Goal: Task Accomplishment & Management: Use online tool/utility

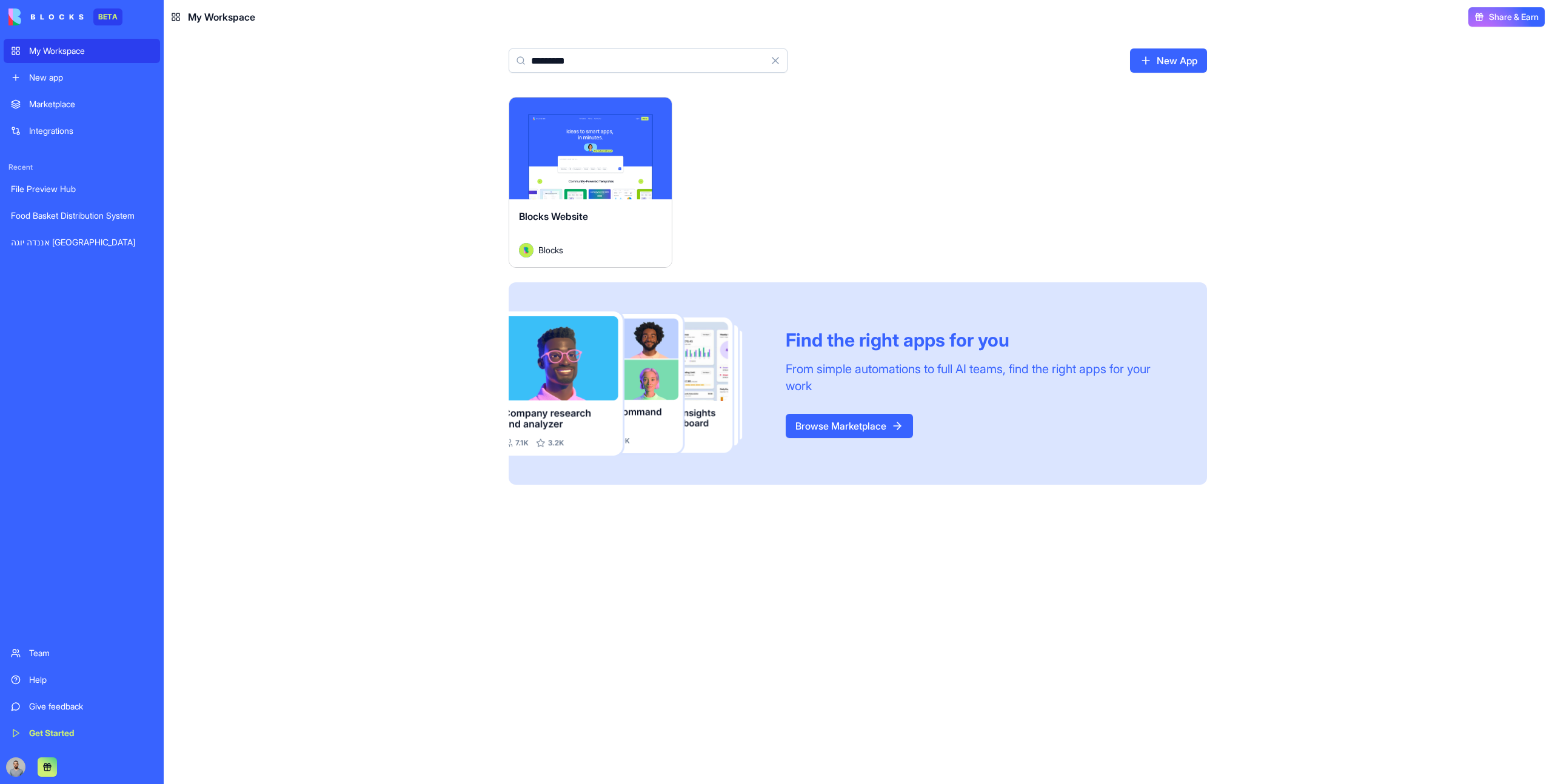
type input "*********"
click at [579, 145] on button "Launch" at bounding box center [590, 148] width 91 height 24
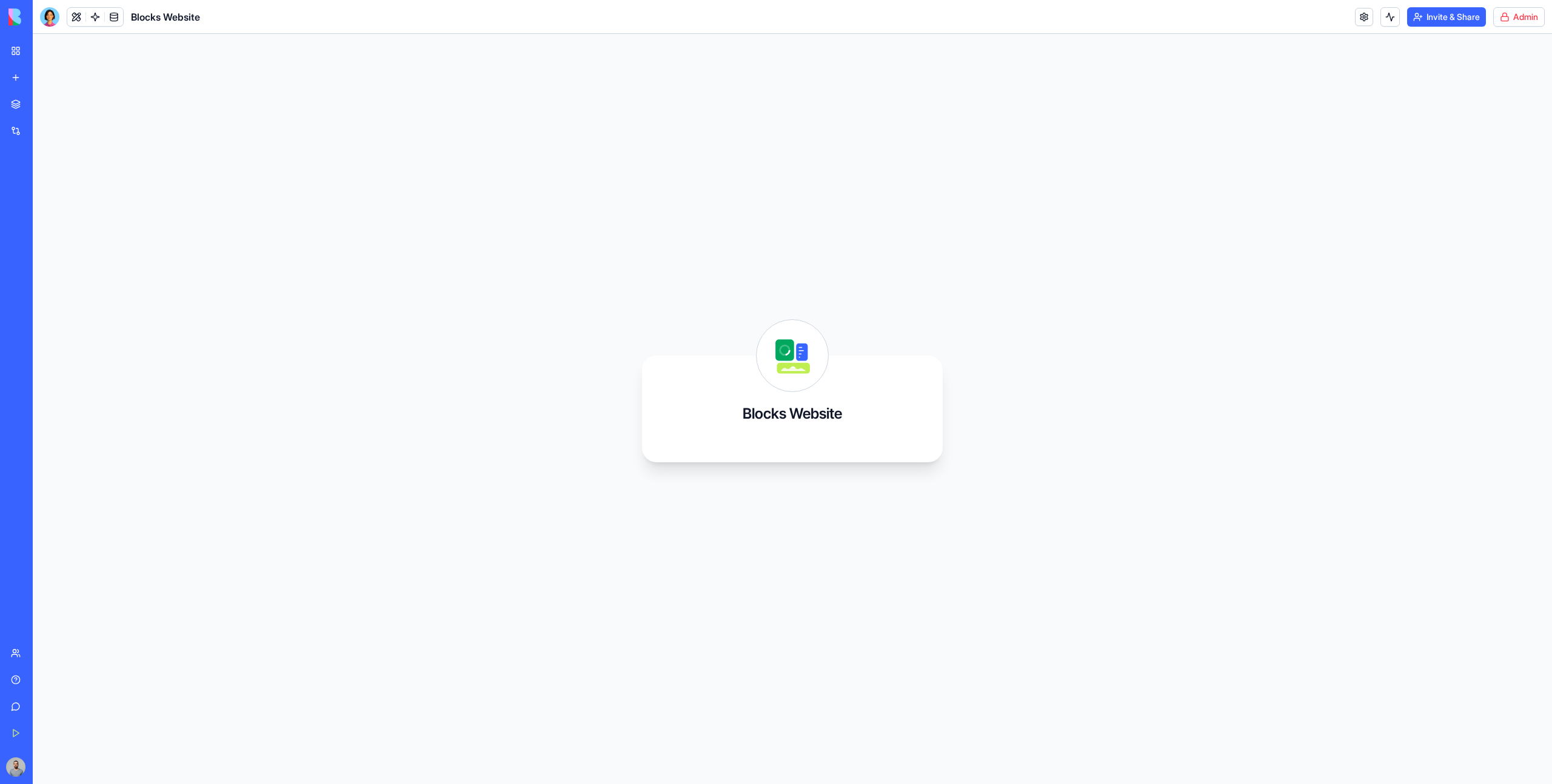
click at [1526, 18] on html "BETA My Workspace New app Marketplace Integrations Recent File Preview Hub Food…" at bounding box center [776, 392] width 1552 height 784
click at [1510, 101] on link "Switch to old builder" at bounding box center [1486, 108] width 102 height 20
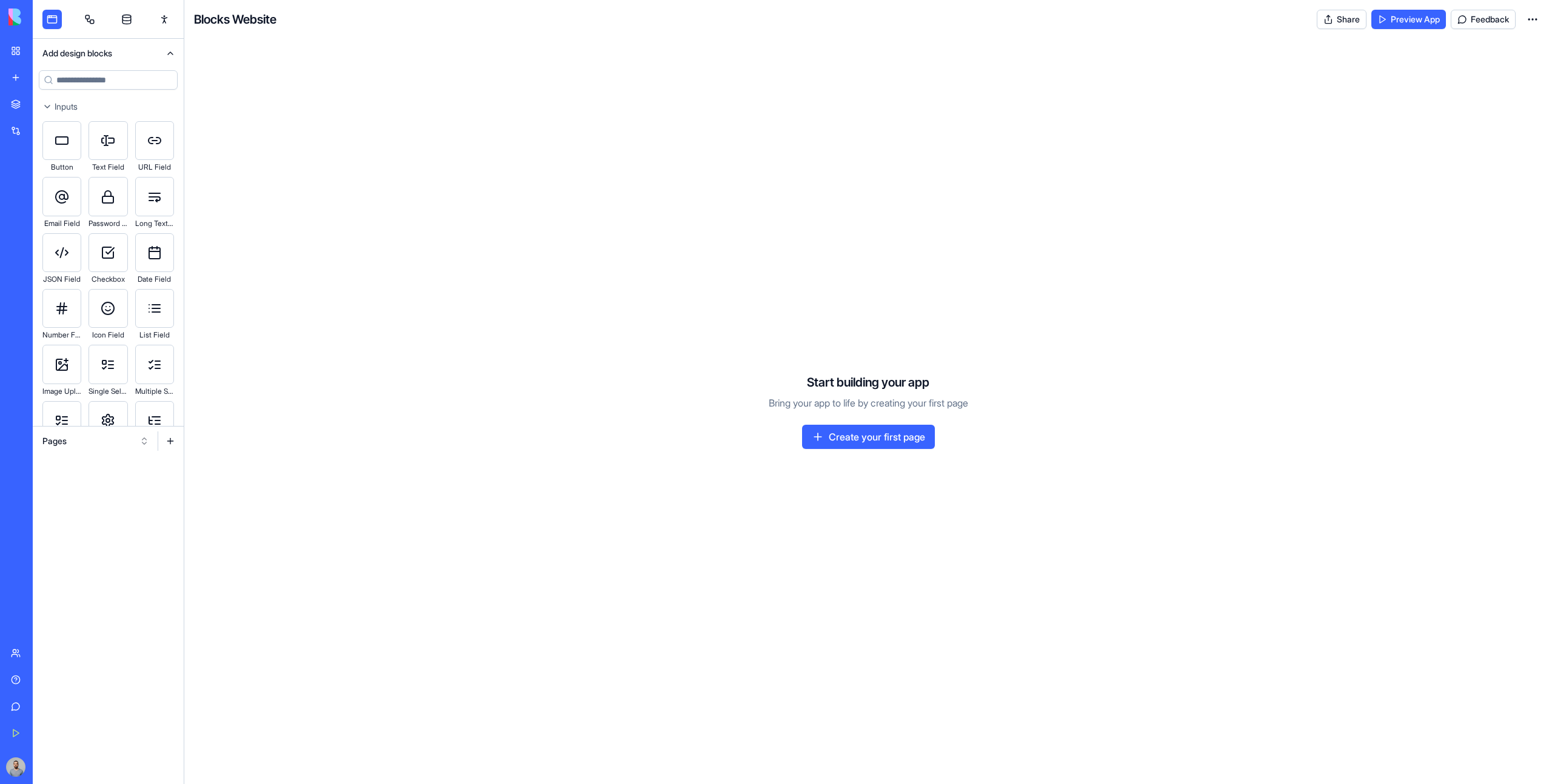
click at [104, 442] on button "Pages" at bounding box center [96, 441] width 119 height 20
click at [108, 480] on div "Components" at bounding box center [96, 486] width 115 height 20
click at [94, 453] on div "Components" at bounding box center [108, 441] width 151 height 29
click at [94, 451] on div "Components" at bounding box center [108, 441] width 151 height 29
click at [90, 448] on button "Components" at bounding box center [96, 441] width 119 height 20
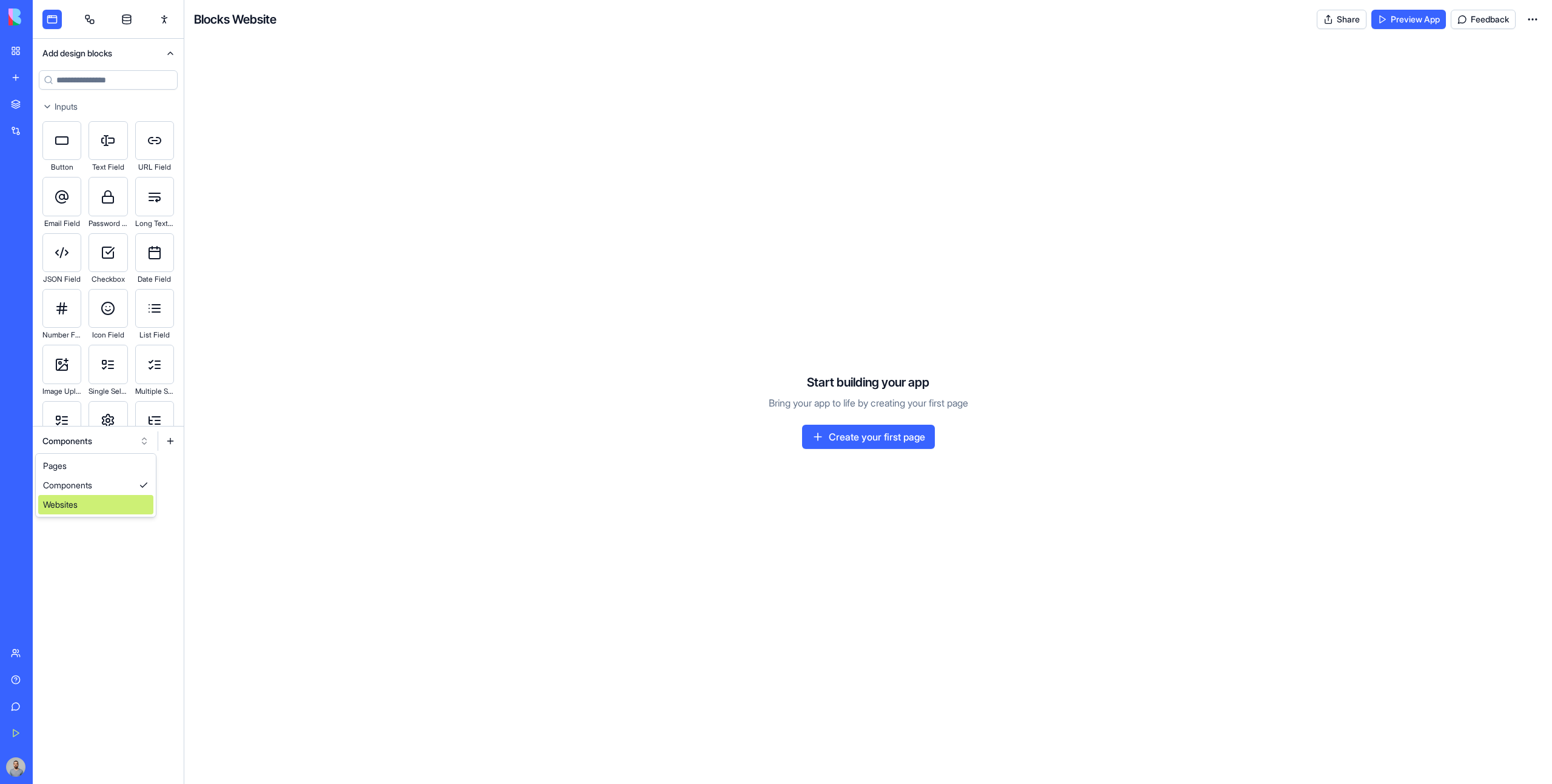
click at [90, 516] on div "Pages Components Websites" at bounding box center [95, 486] width 120 height 63
click at [88, 514] on div "Websites" at bounding box center [96, 505] width 115 height 20
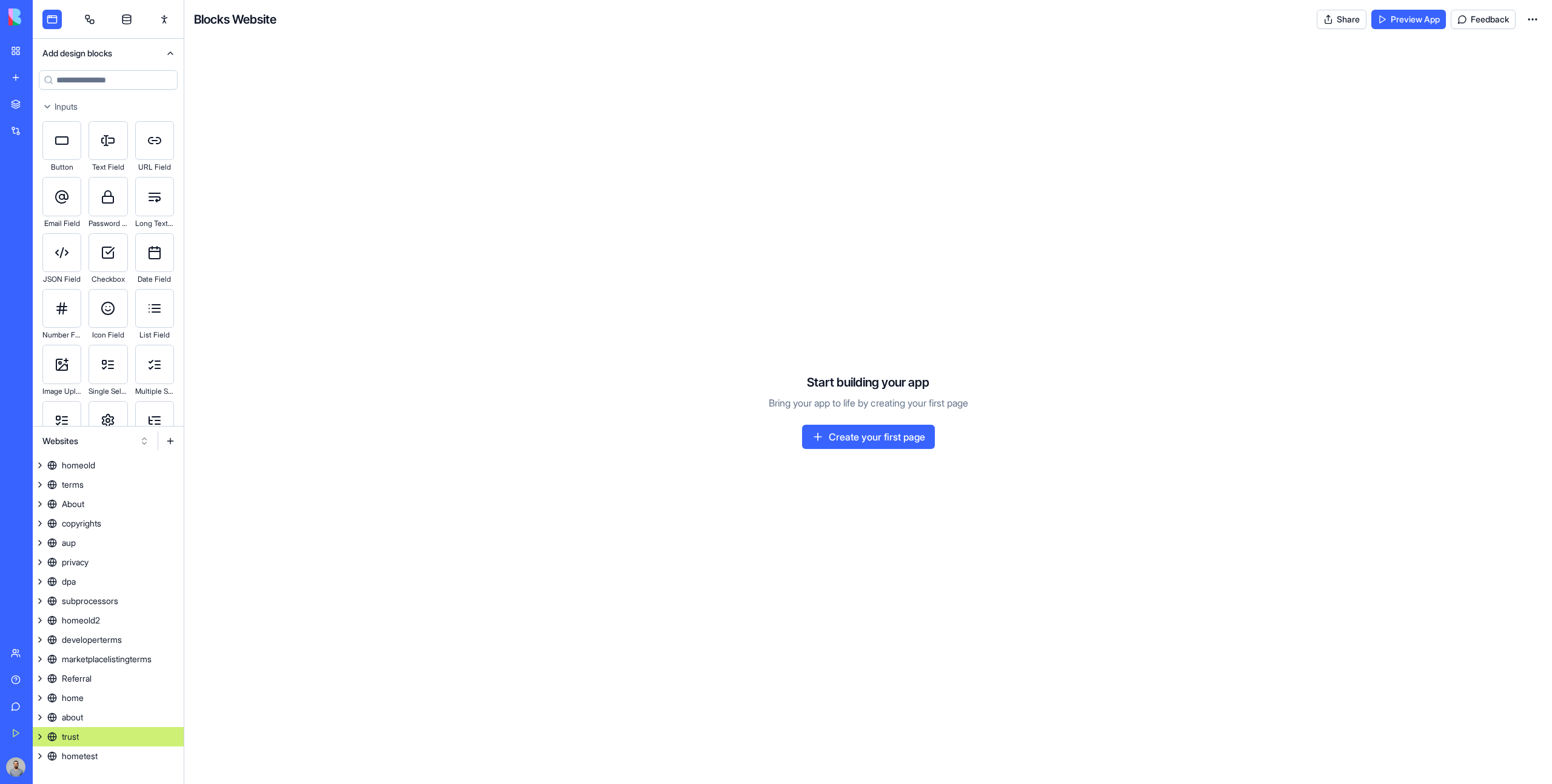
click at [111, 737] on link "trust" at bounding box center [108, 737] width 151 height 20
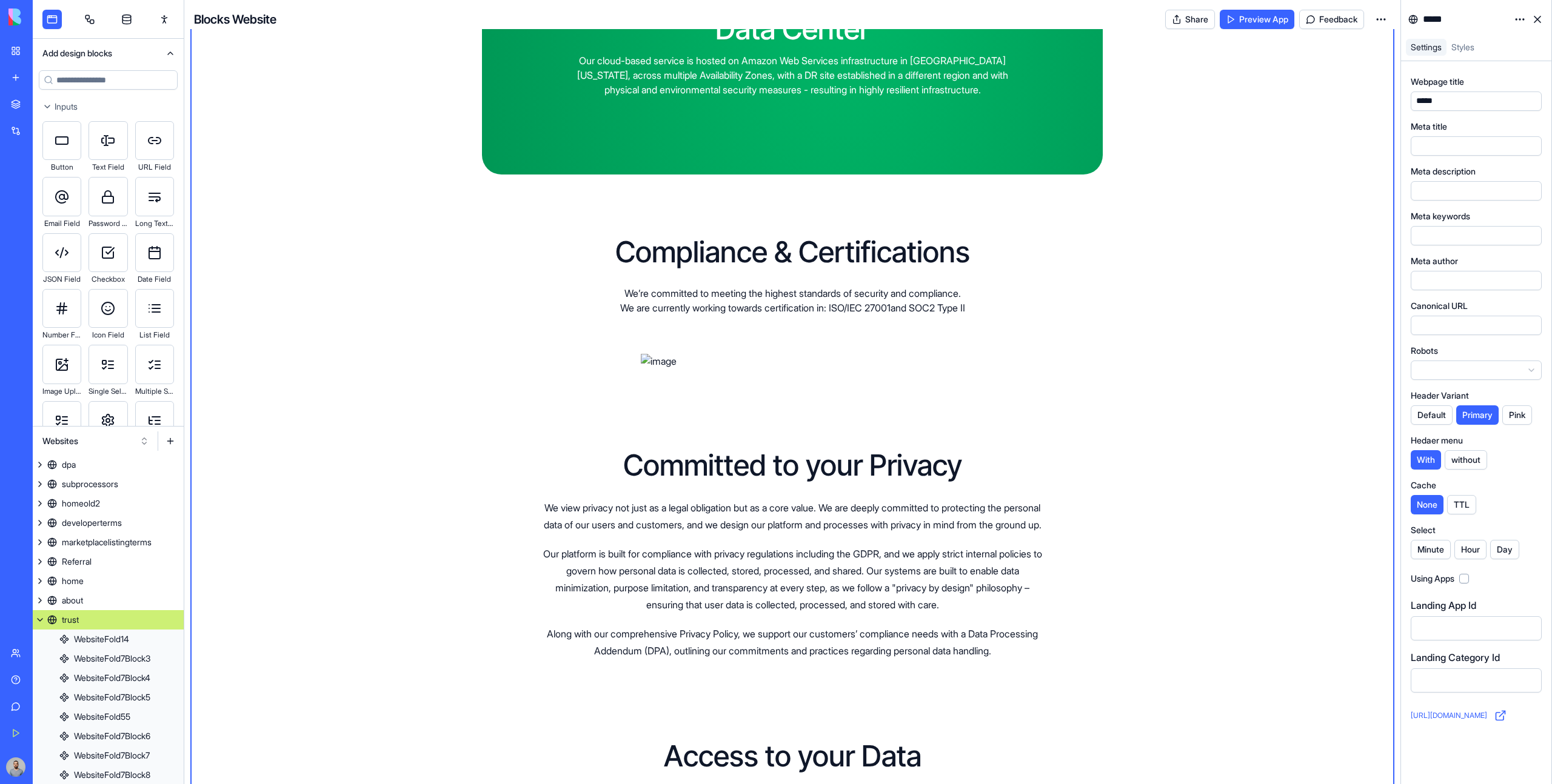
scroll to position [1634, 0]
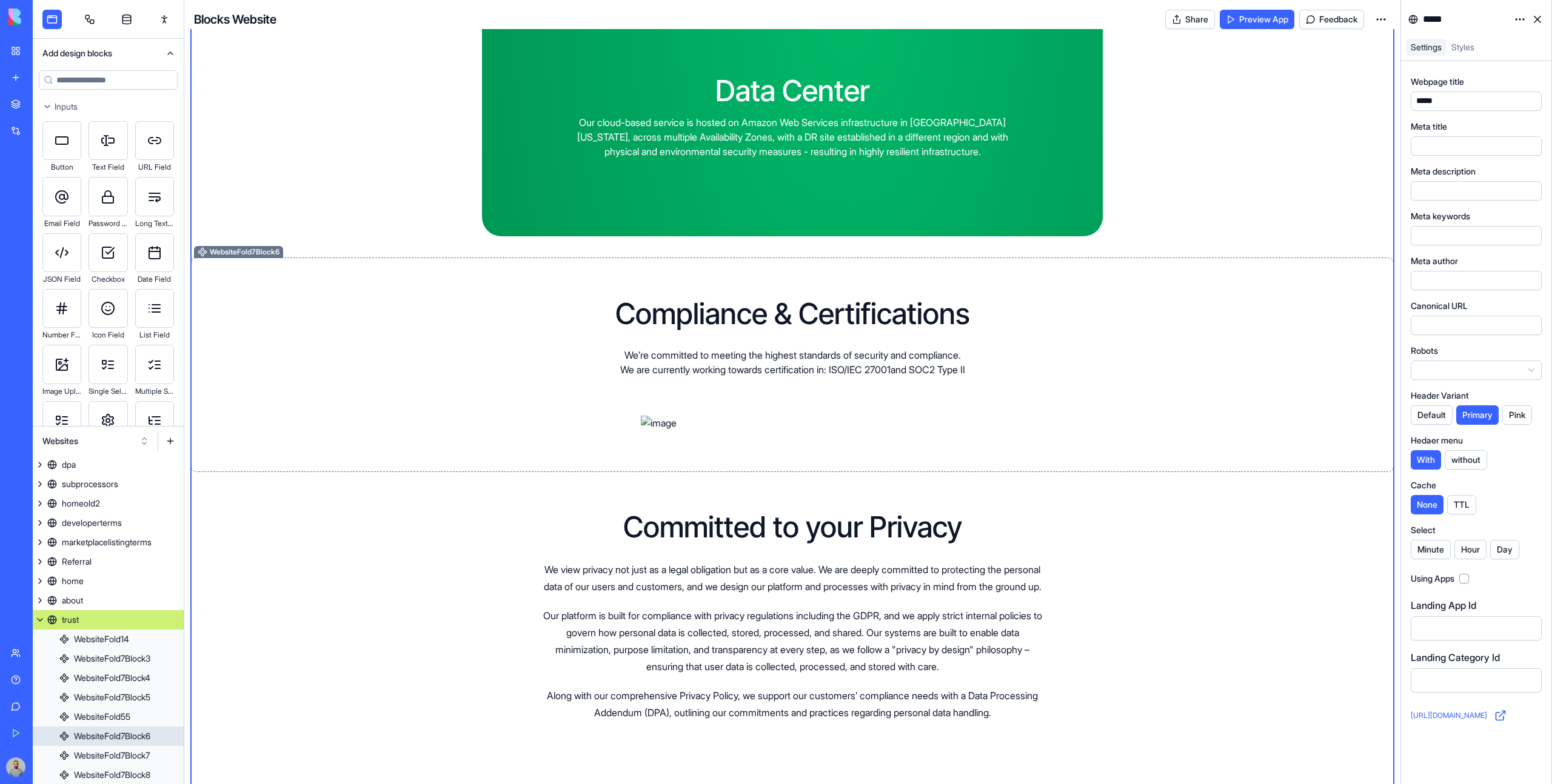
click at [1046, 413] on div "Compliance & Certifications We’re committed to meeting the highest standards of…" at bounding box center [792, 365] width 543 height 131
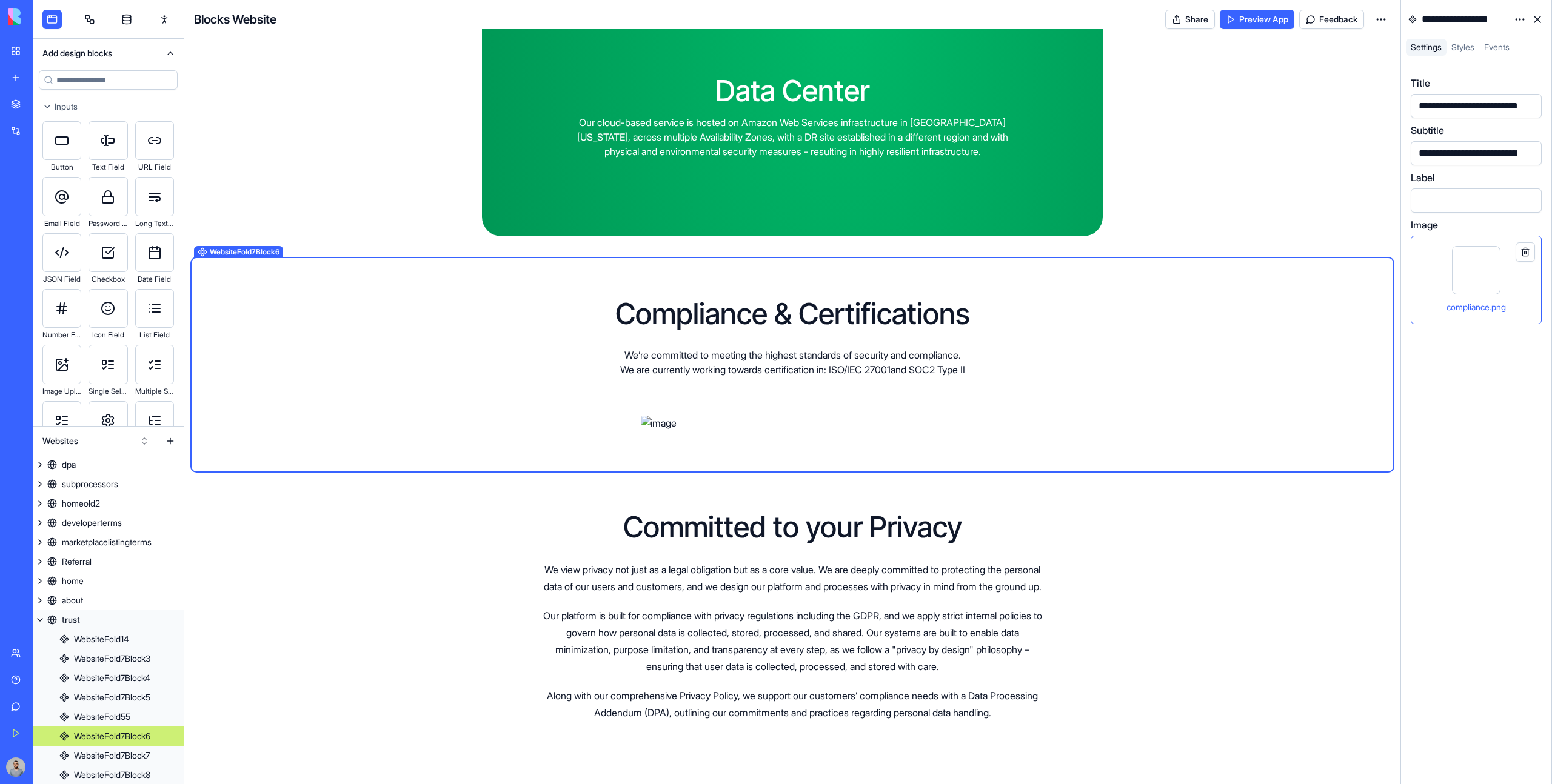
scroll to position [175, 0]
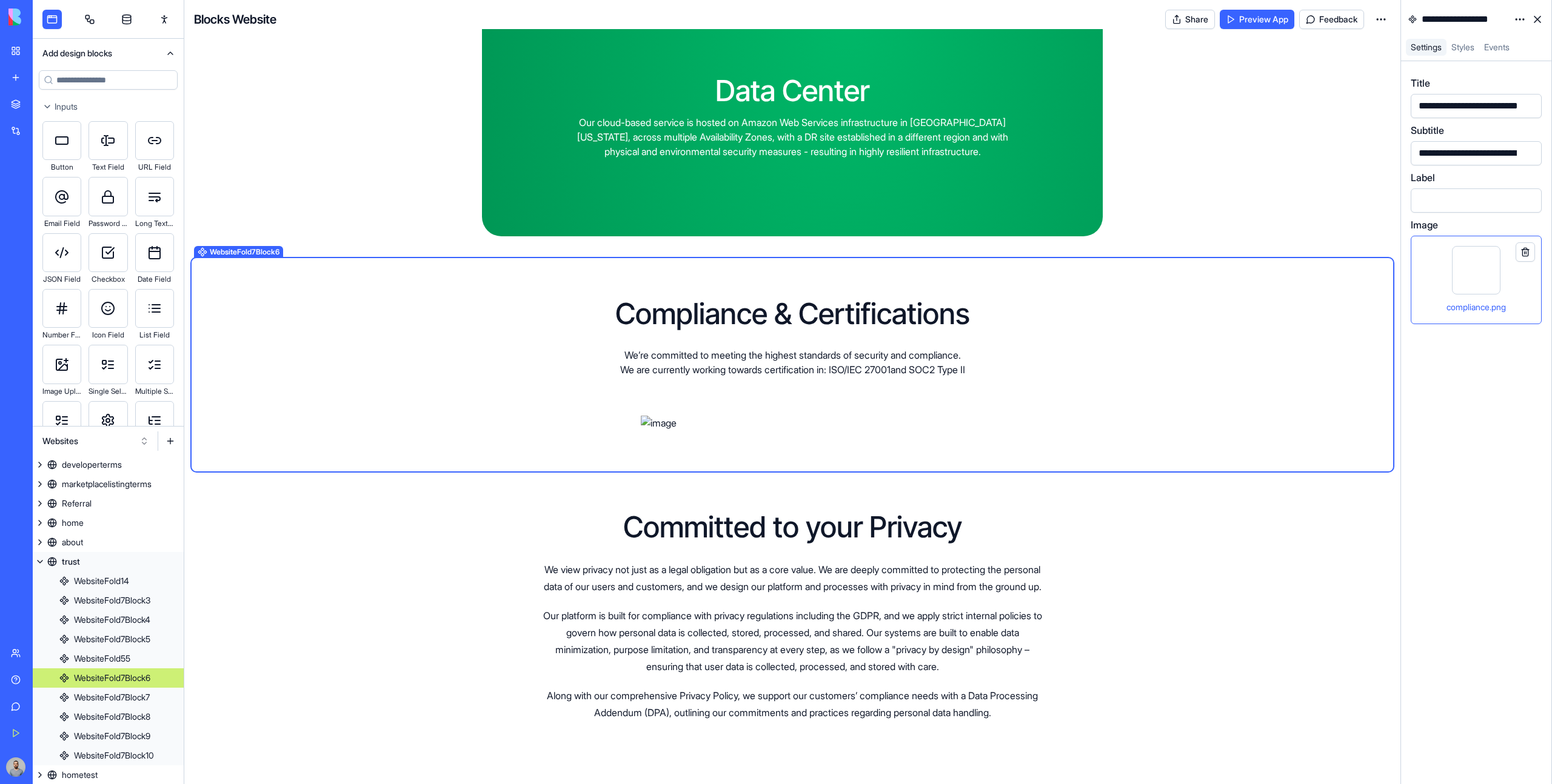
click at [20, 50] on link "My Workspace" at bounding box center [28, 50] width 48 height 24
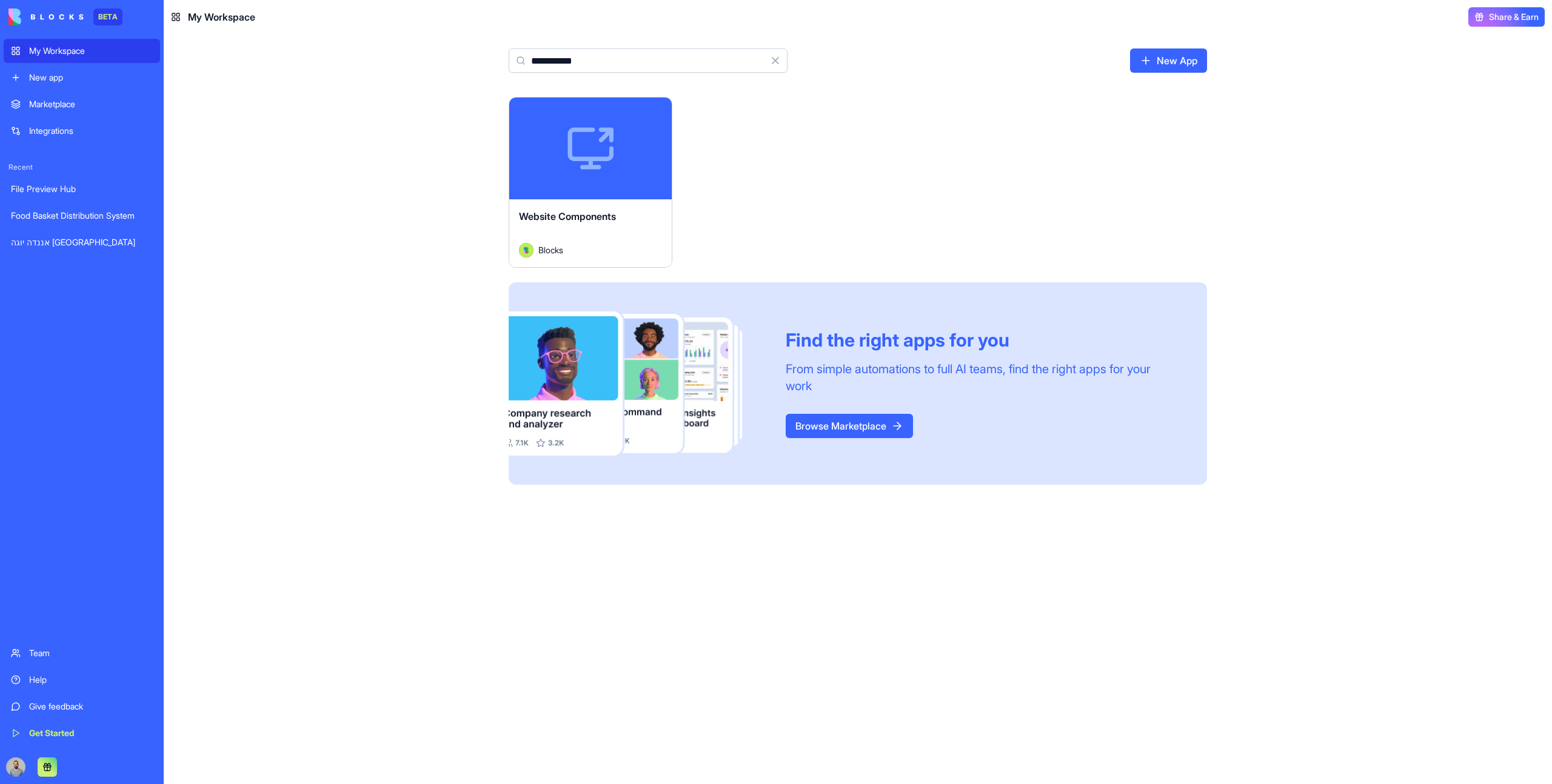
type input "**********"
click at [631, 154] on button "Launch" at bounding box center [590, 148] width 91 height 24
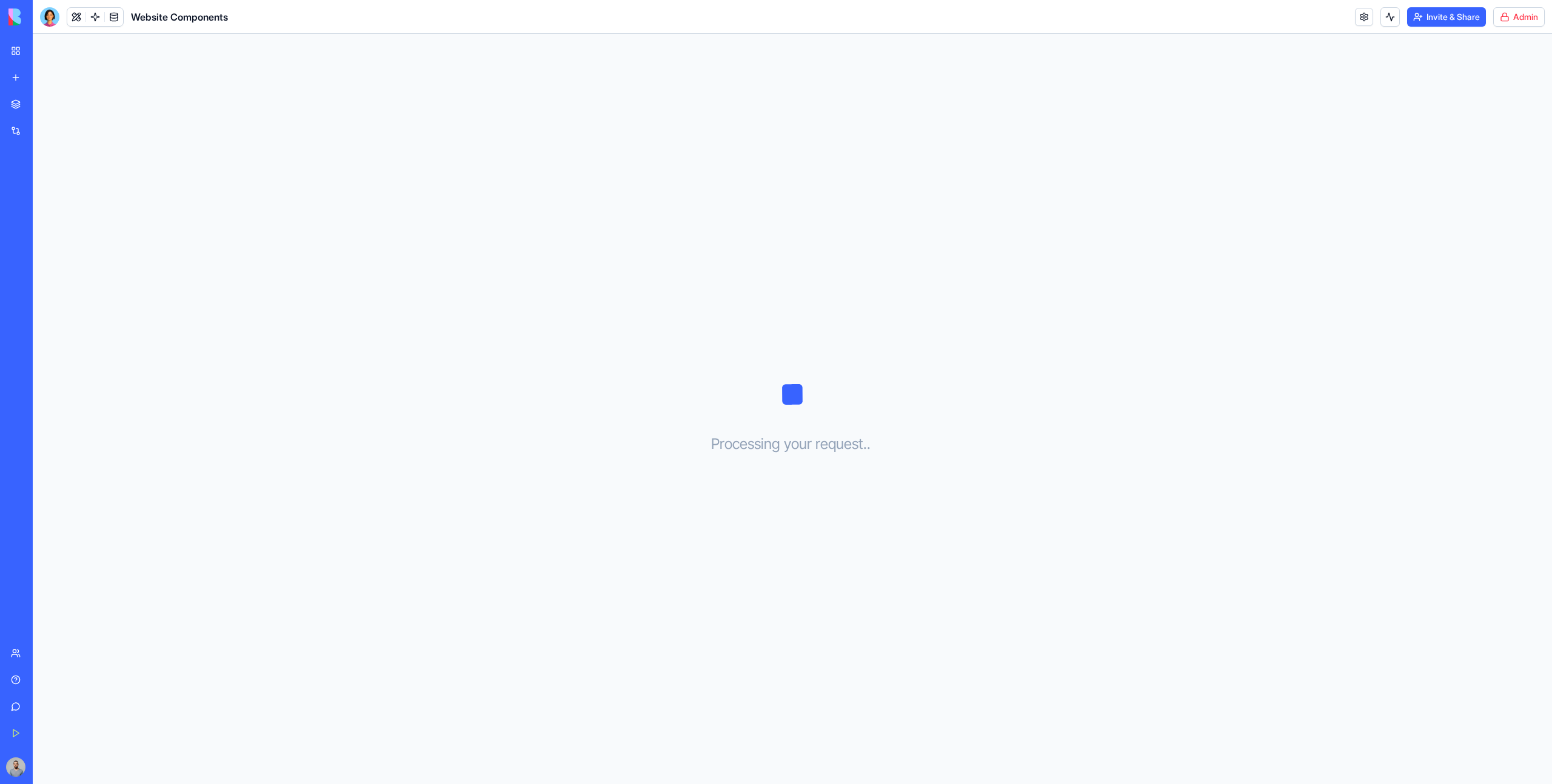
click at [1498, 8] on html "BETA My Workspace New app Marketplace Integrations Recent File Preview Hub Food…" at bounding box center [776, 392] width 1552 height 784
click at [1520, 114] on link "Switch to old builder" at bounding box center [1486, 108] width 102 height 20
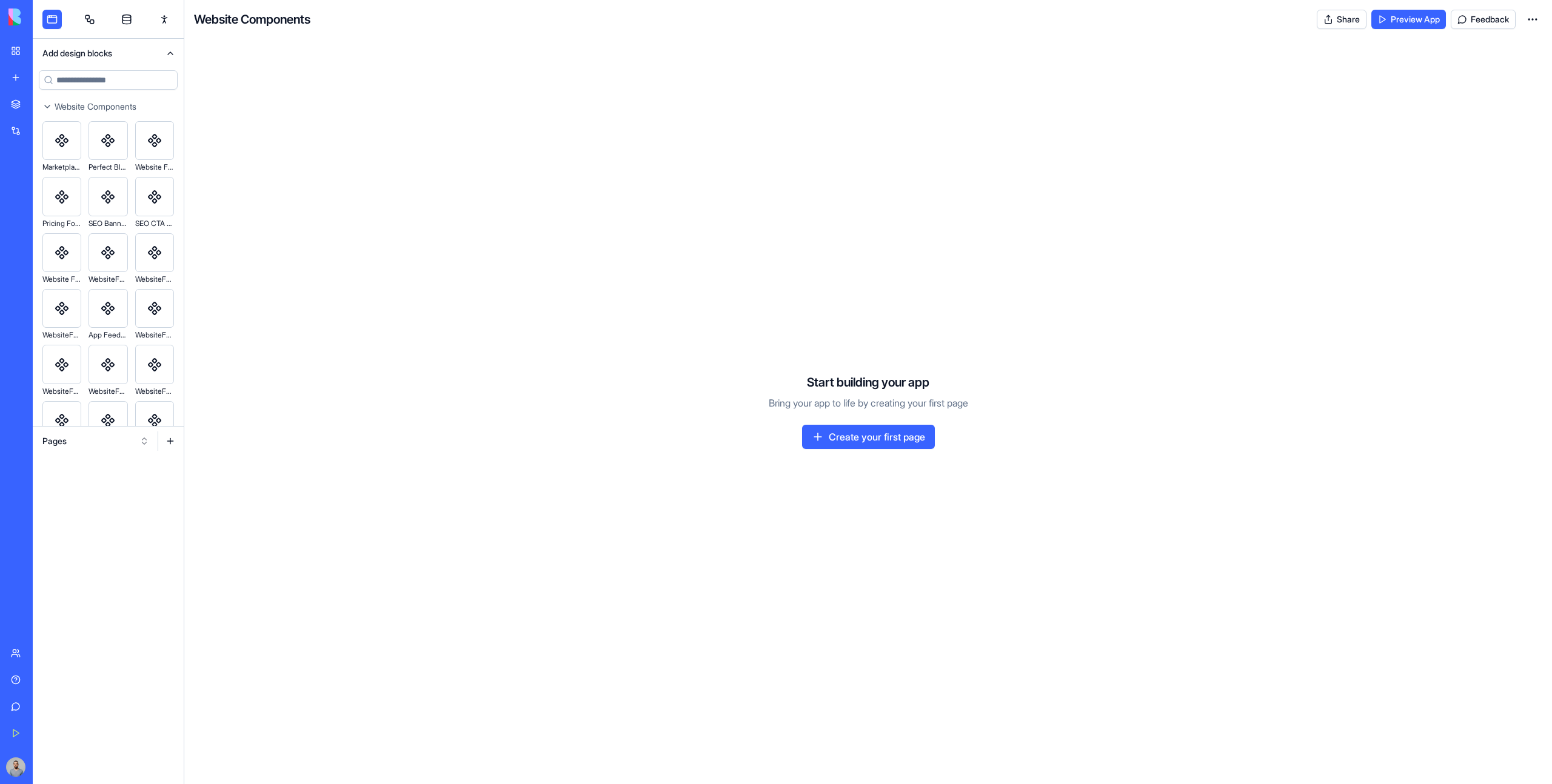
click at [115, 438] on button "Pages" at bounding box center [96, 441] width 119 height 20
click at [115, 502] on div "Websites" at bounding box center [96, 505] width 115 height 20
click at [93, 456] on div at bounding box center [108, 620] width 151 height 329
click at [93, 456] on div at bounding box center [108, 620] width 151 height 329
click at [87, 447] on button "Websites" at bounding box center [96, 441] width 119 height 20
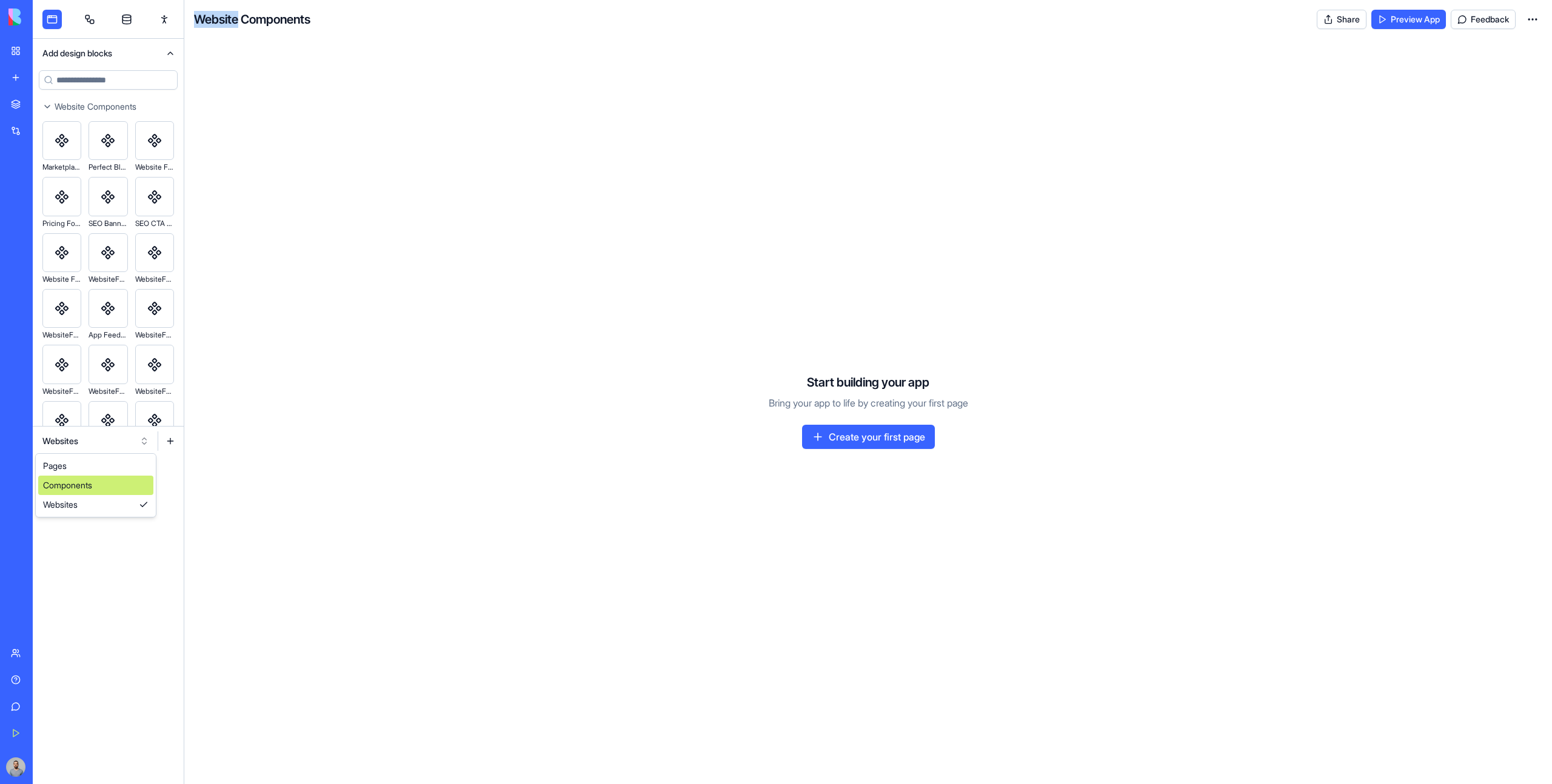
click at [104, 483] on div "Components" at bounding box center [96, 486] width 115 height 20
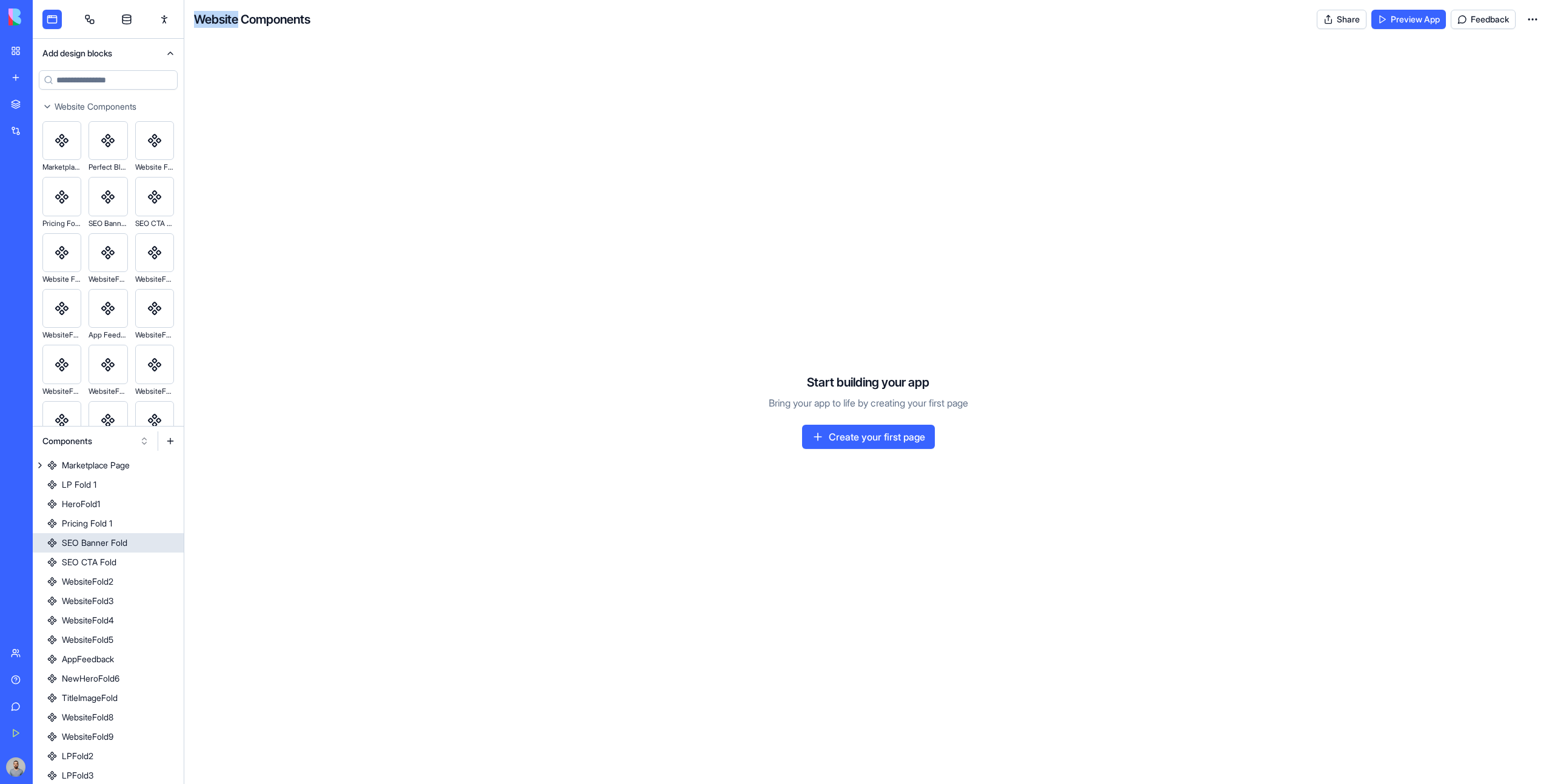
scroll to position [156, 0]
click at [117, 548] on div "TitleImageFold" at bounding box center [90, 542] width 56 height 12
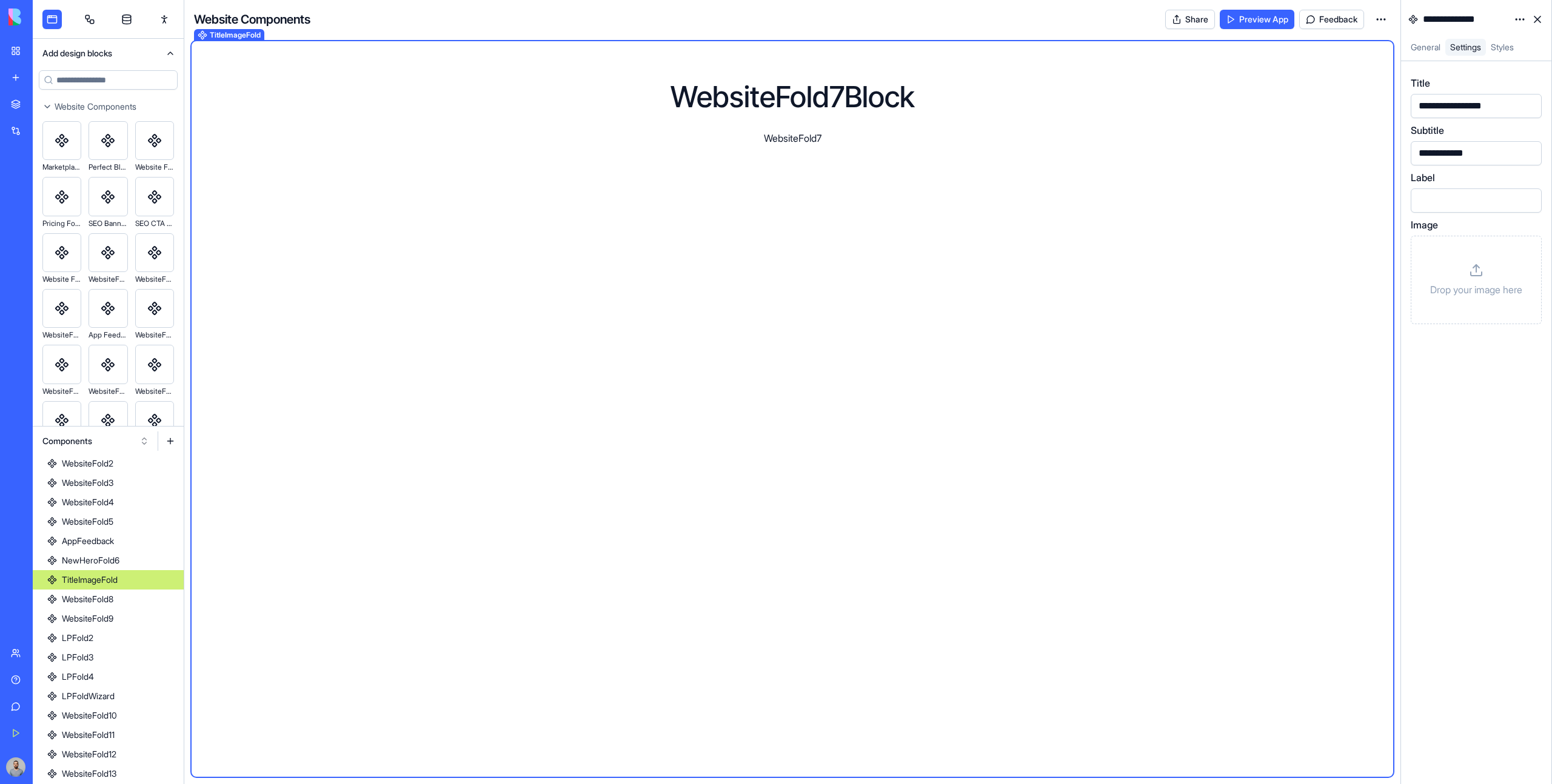
scroll to position [78, 0]
click at [130, 75] on input at bounding box center [108, 80] width 139 height 20
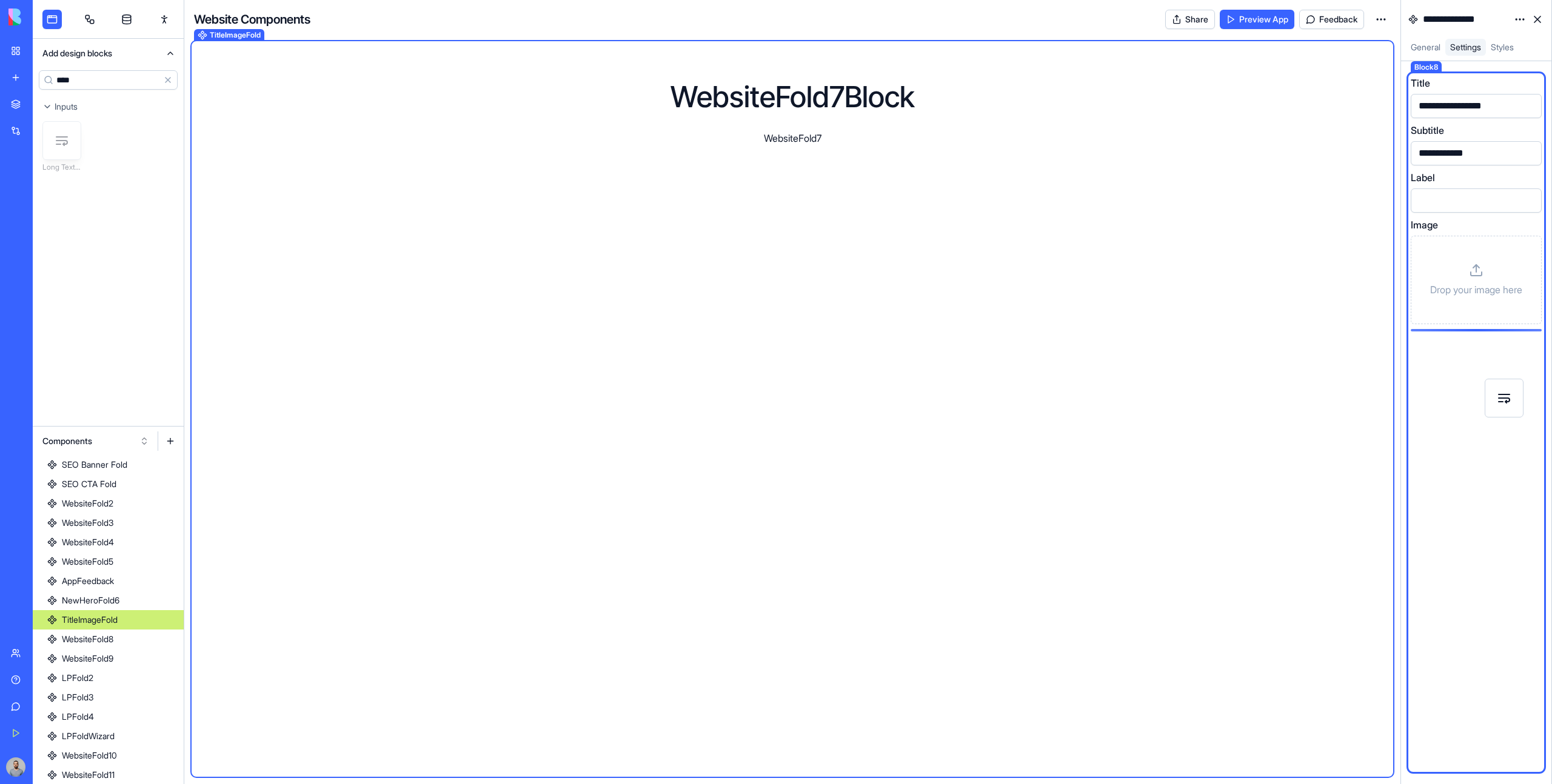
drag, startPoint x: 48, startPoint y: 129, endPoint x: 1490, endPoint y: 386, distance: 1464.7
click at [1490, 386] on div "**********" at bounding box center [792, 392] width 1519 height 784
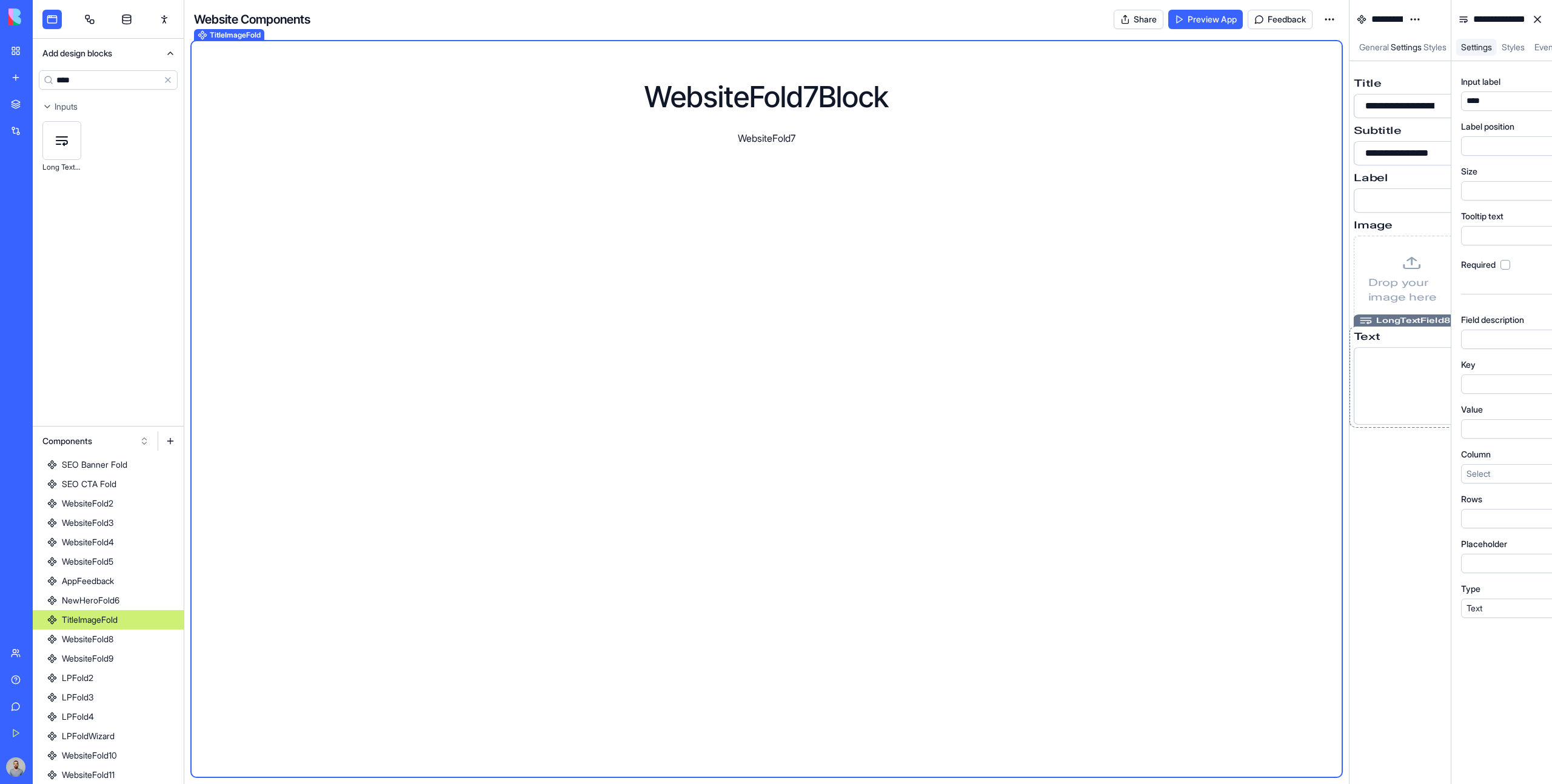
click at [1463, 341] on div at bounding box center [1516, 340] width 105 height 14
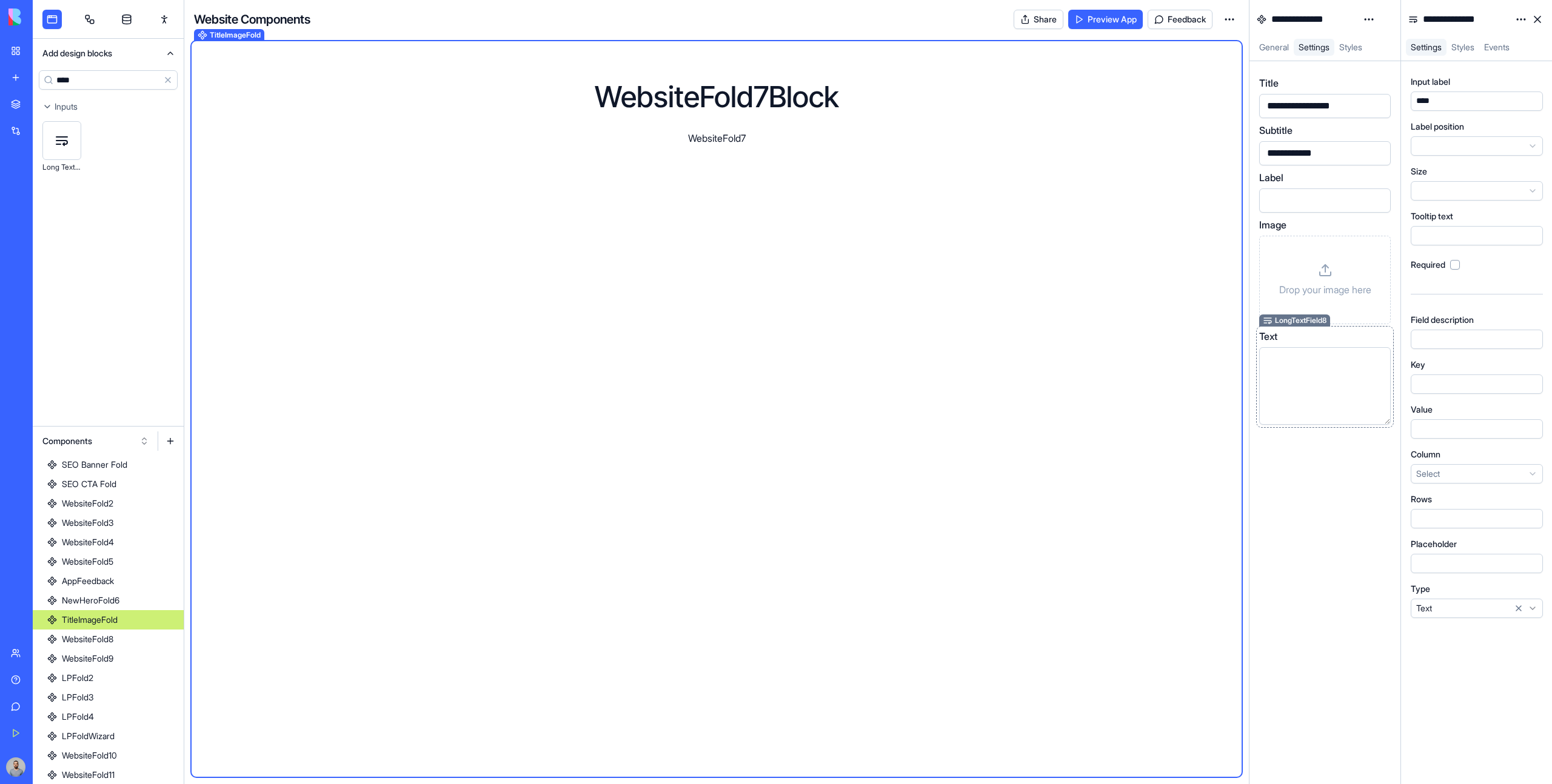
click at [1362, 342] on div "Text" at bounding box center [1324, 336] width 132 height 14
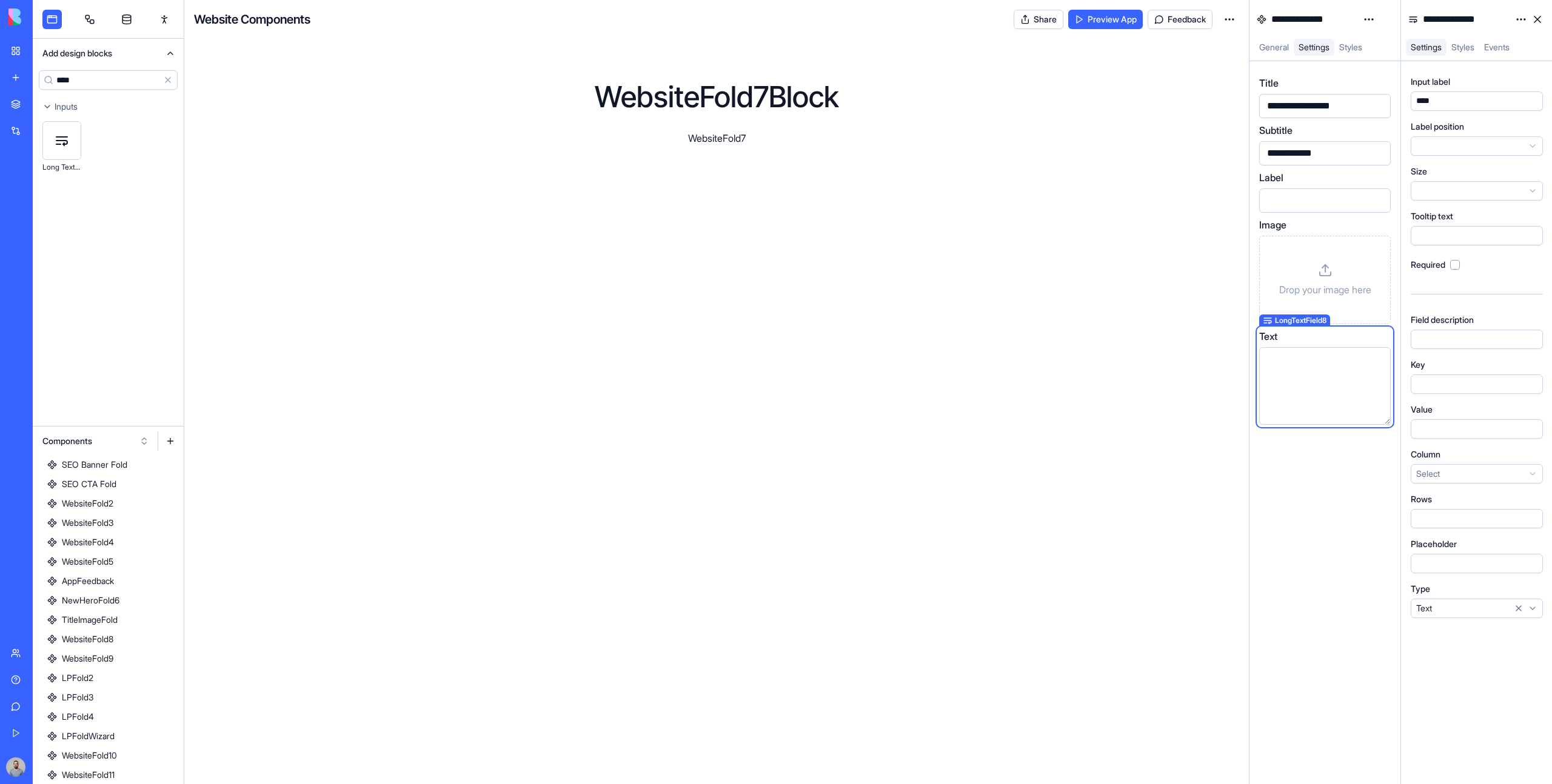
click at [1468, 96] on div "****" at bounding box center [1465, 102] width 105 height 14
click at [1424, 383] on div at bounding box center [1465, 384] width 105 height 14
click at [91, 81] on input "****" at bounding box center [108, 80] width 139 height 20
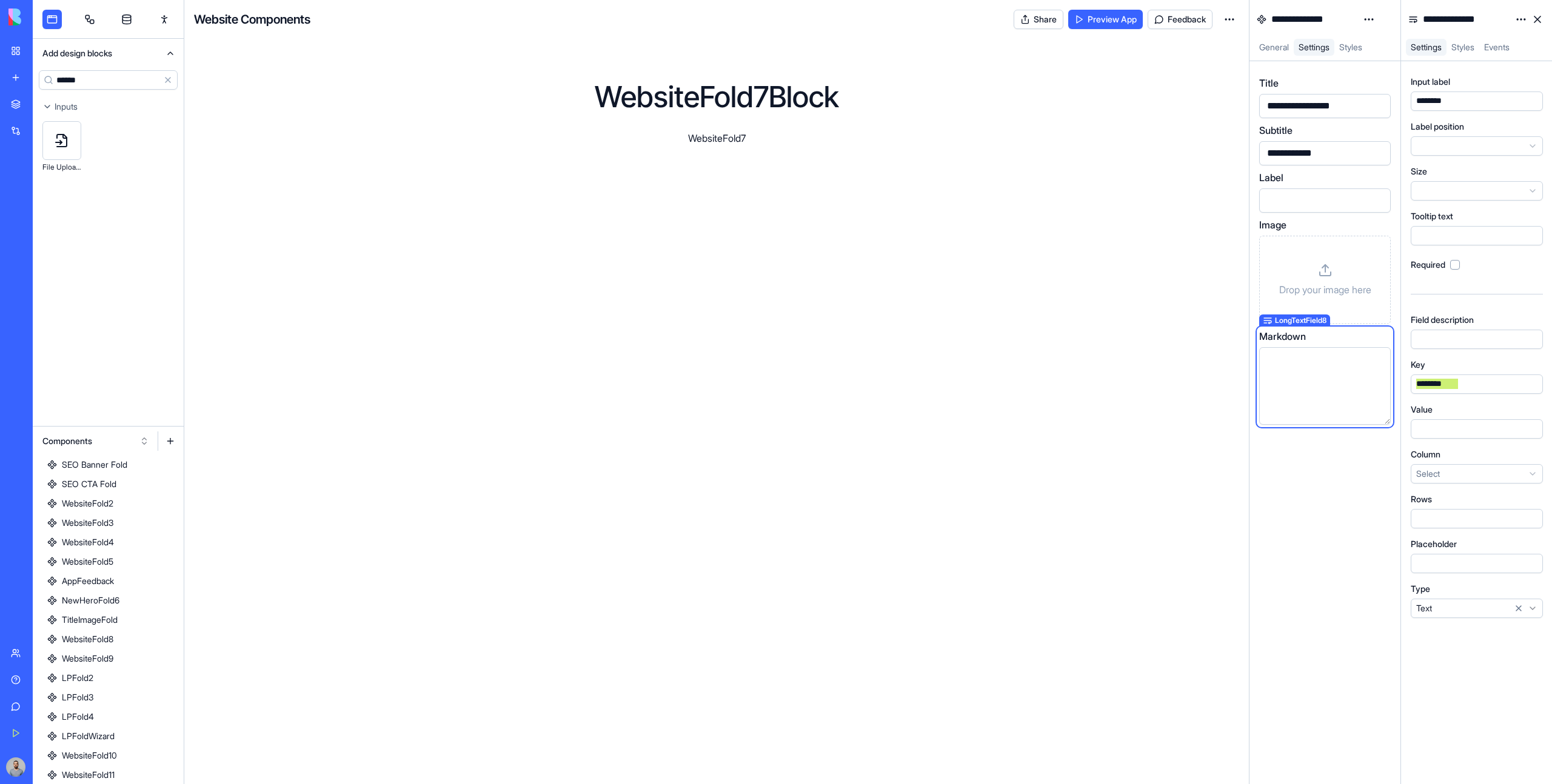
type input "******"
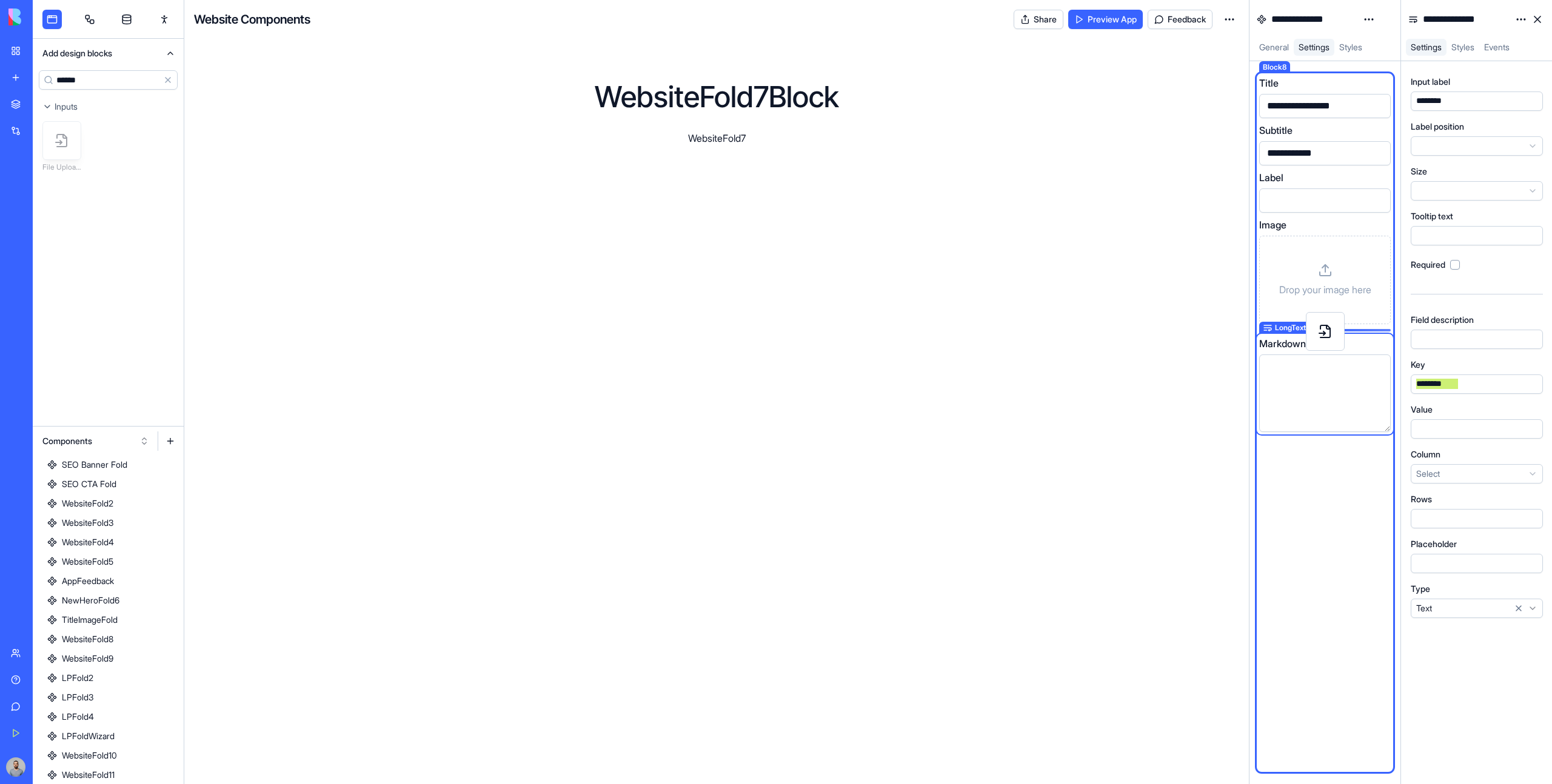
drag, startPoint x: 45, startPoint y: 129, endPoint x: 1308, endPoint y: 320, distance: 1277.4
click at [1308, 320] on div "**********" at bounding box center [792, 392] width 1519 height 784
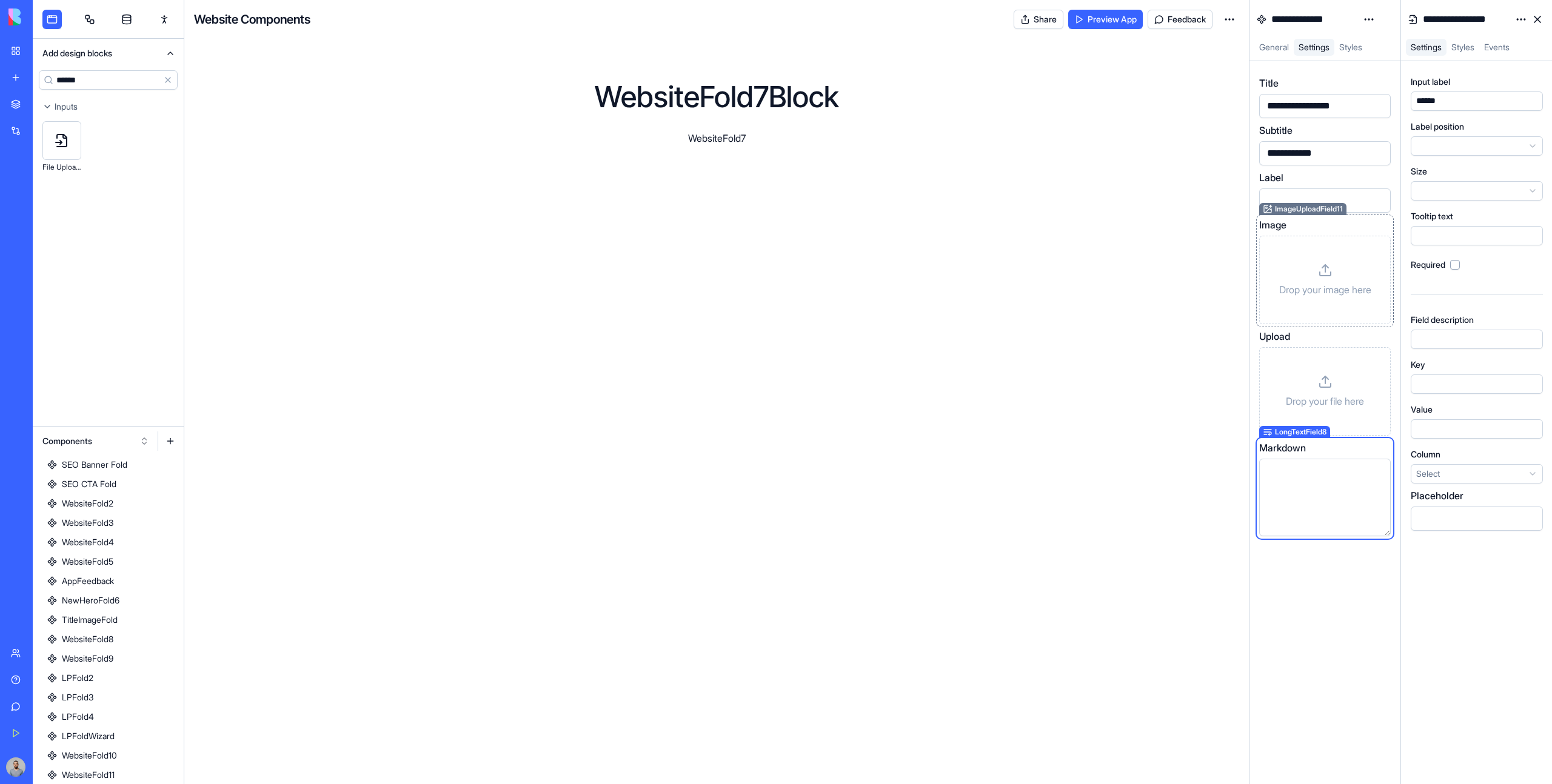
click at [1282, 227] on label "Image" at bounding box center [1272, 224] width 27 height 14
click at [1344, 458] on div "Markdown" at bounding box center [1324, 488] width 132 height 96
click at [1430, 389] on div "********" at bounding box center [1436, 384] width 47 height 12
click at [1309, 343] on div "Upload" at bounding box center [1324, 336] width 132 height 14
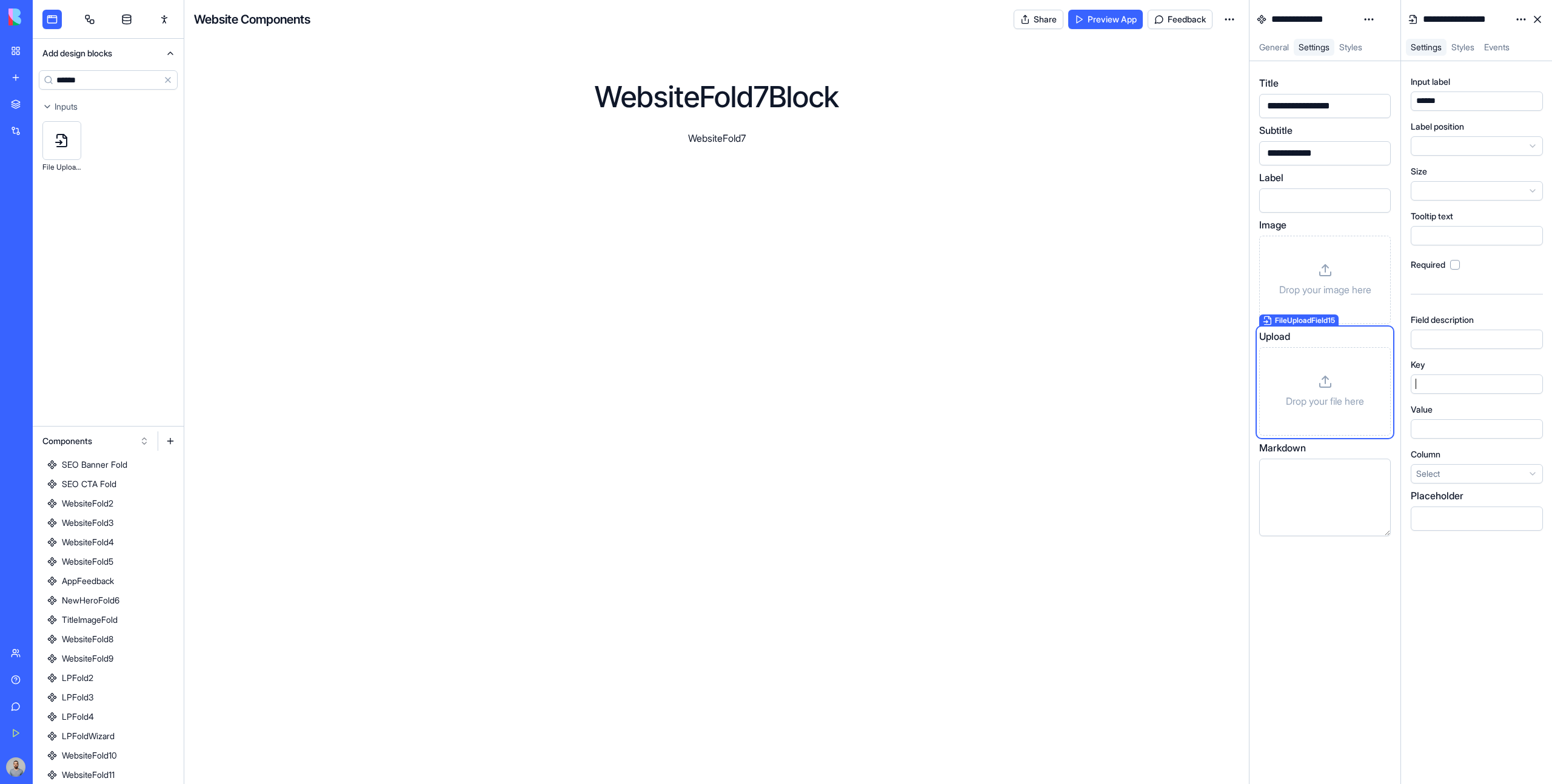
click at [1457, 380] on div at bounding box center [1465, 384] width 105 height 14
click at [1433, 105] on div "******" at bounding box center [1429, 101] width 33 height 12
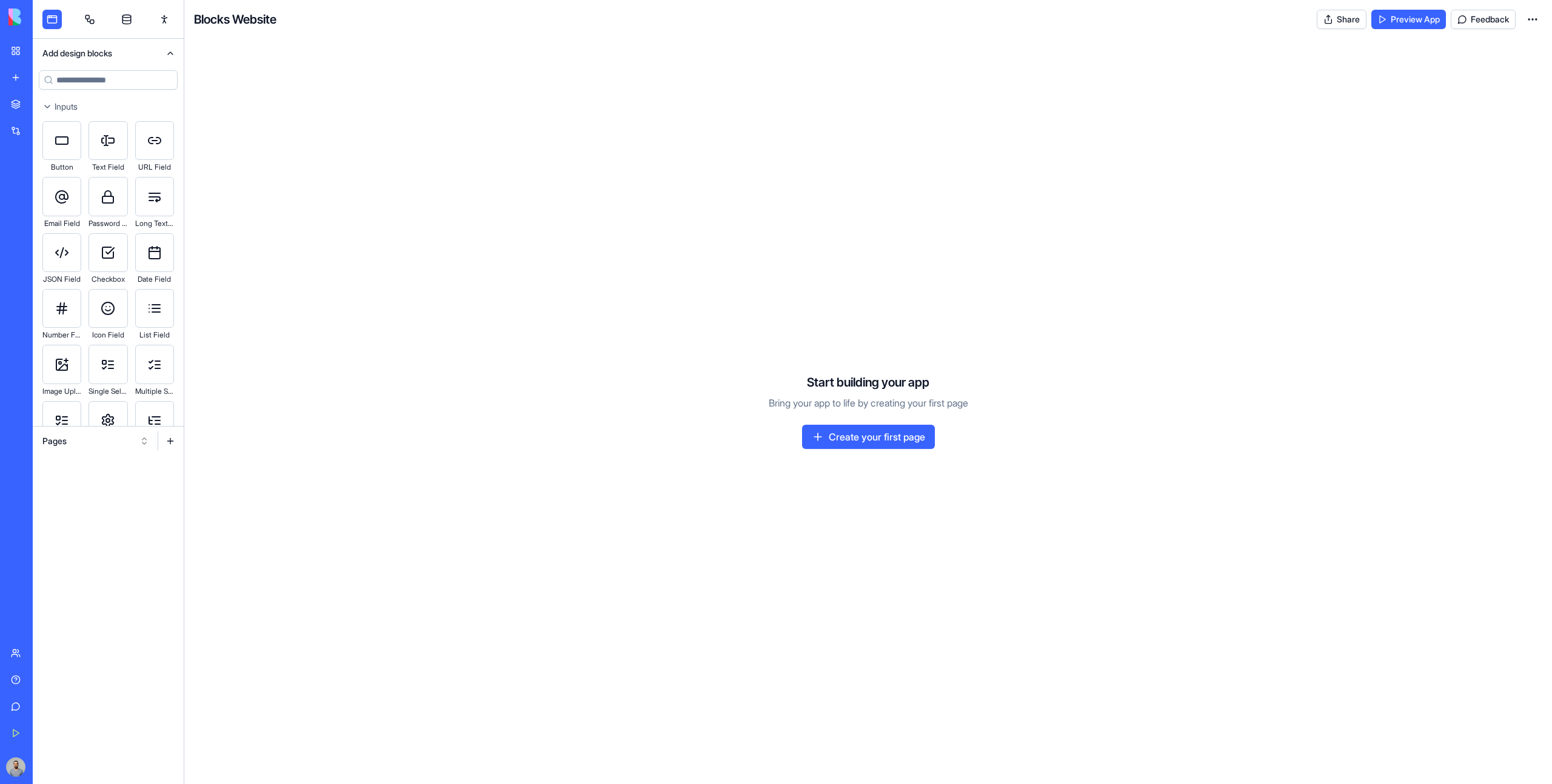
click at [103, 442] on button "Pages" at bounding box center [96, 441] width 119 height 20
click at [123, 489] on div "Components" at bounding box center [96, 486] width 115 height 20
click at [118, 442] on button "Pages" at bounding box center [96, 441] width 119 height 20
drag, startPoint x: 118, startPoint y: 493, endPoint x: 118, endPoint y: 502, distance: 9.0
click at [118, 502] on div "Pages Components Websites" at bounding box center [96, 485] width 115 height 58
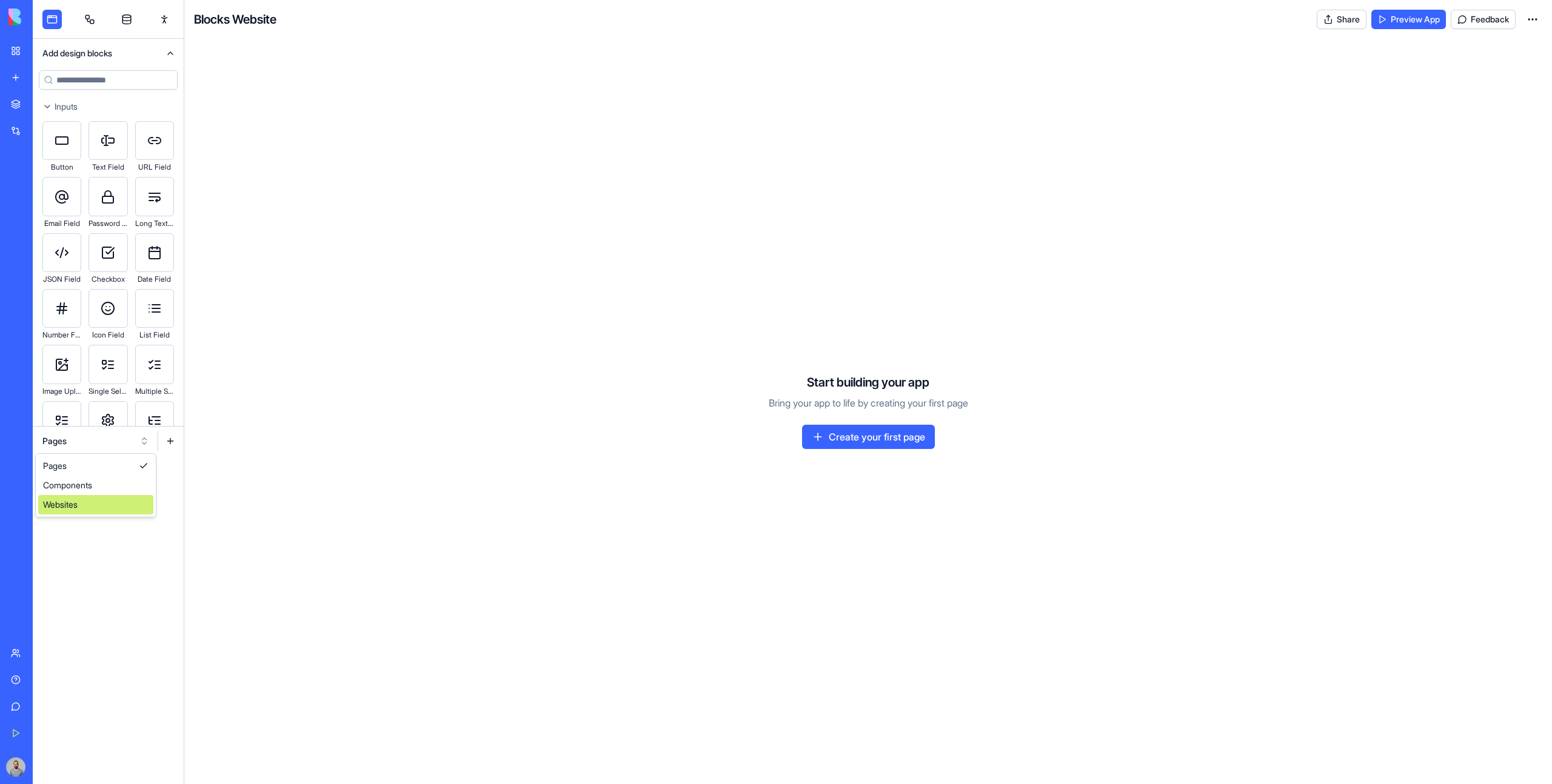
click at [118, 502] on div "Websites" at bounding box center [96, 505] width 115 height 20
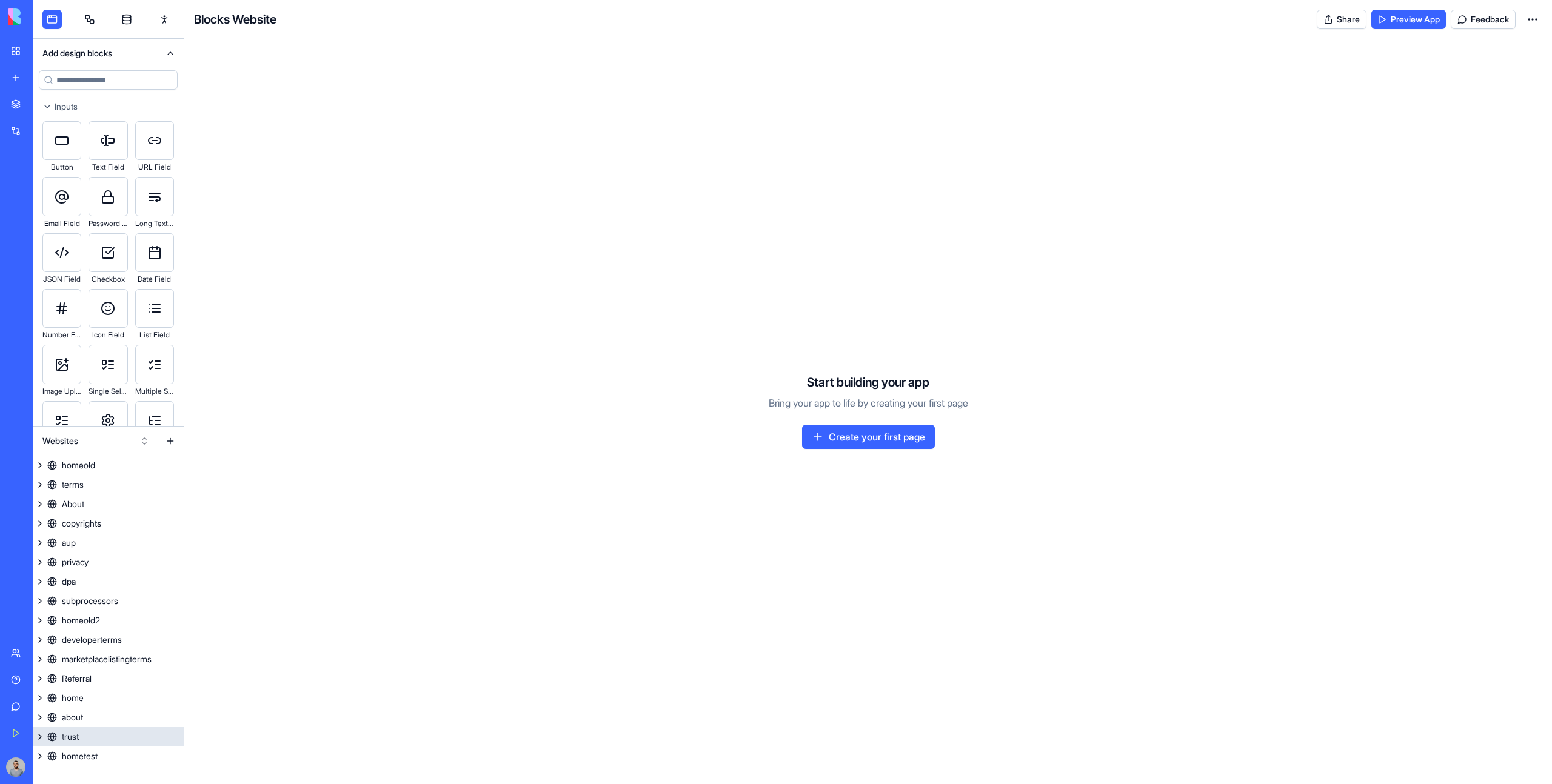
click at [115, 743] on link "trust" at bounding box center [108, 737] width 151 height 20
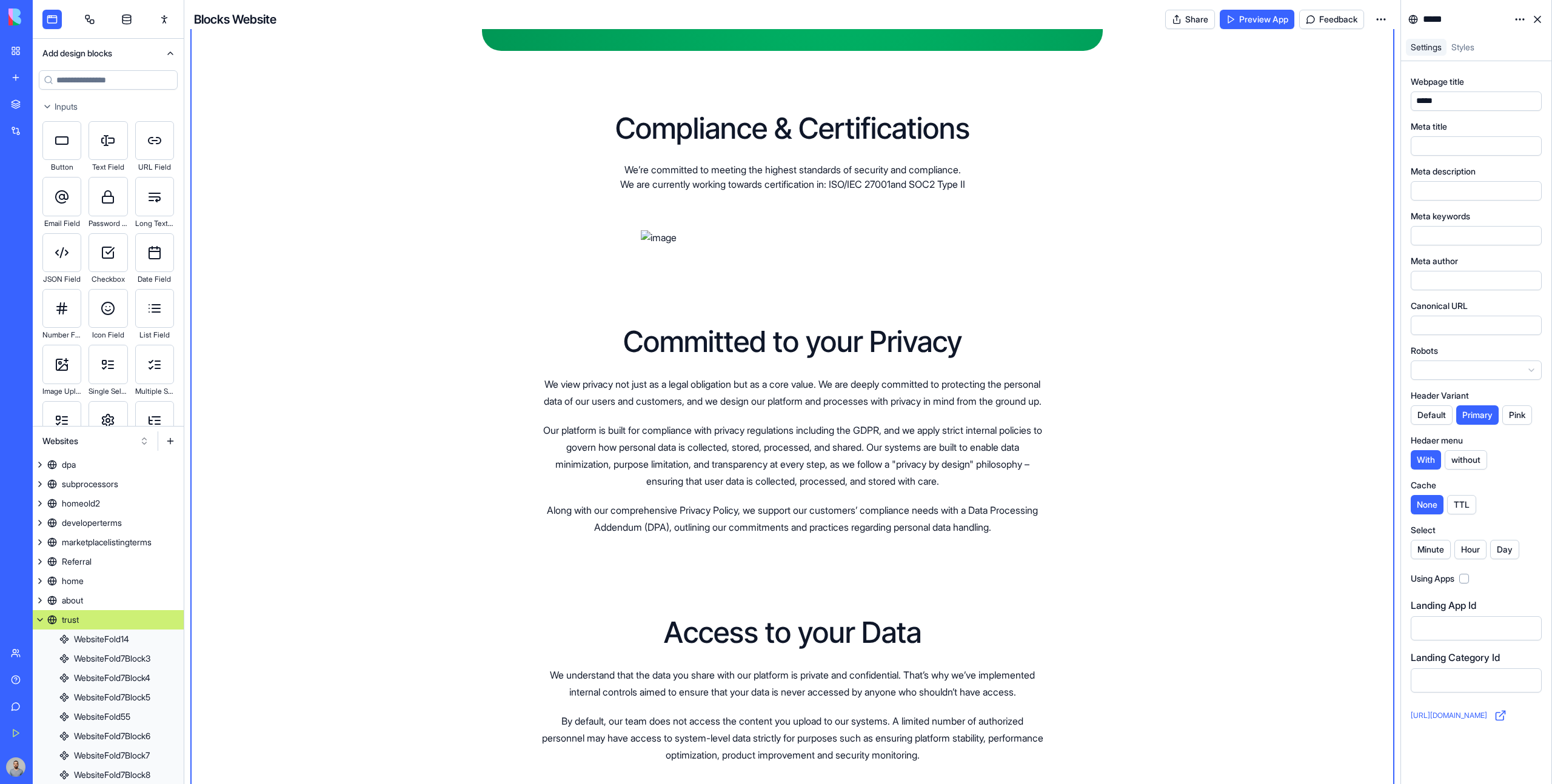
scroll to position [1952, 0]
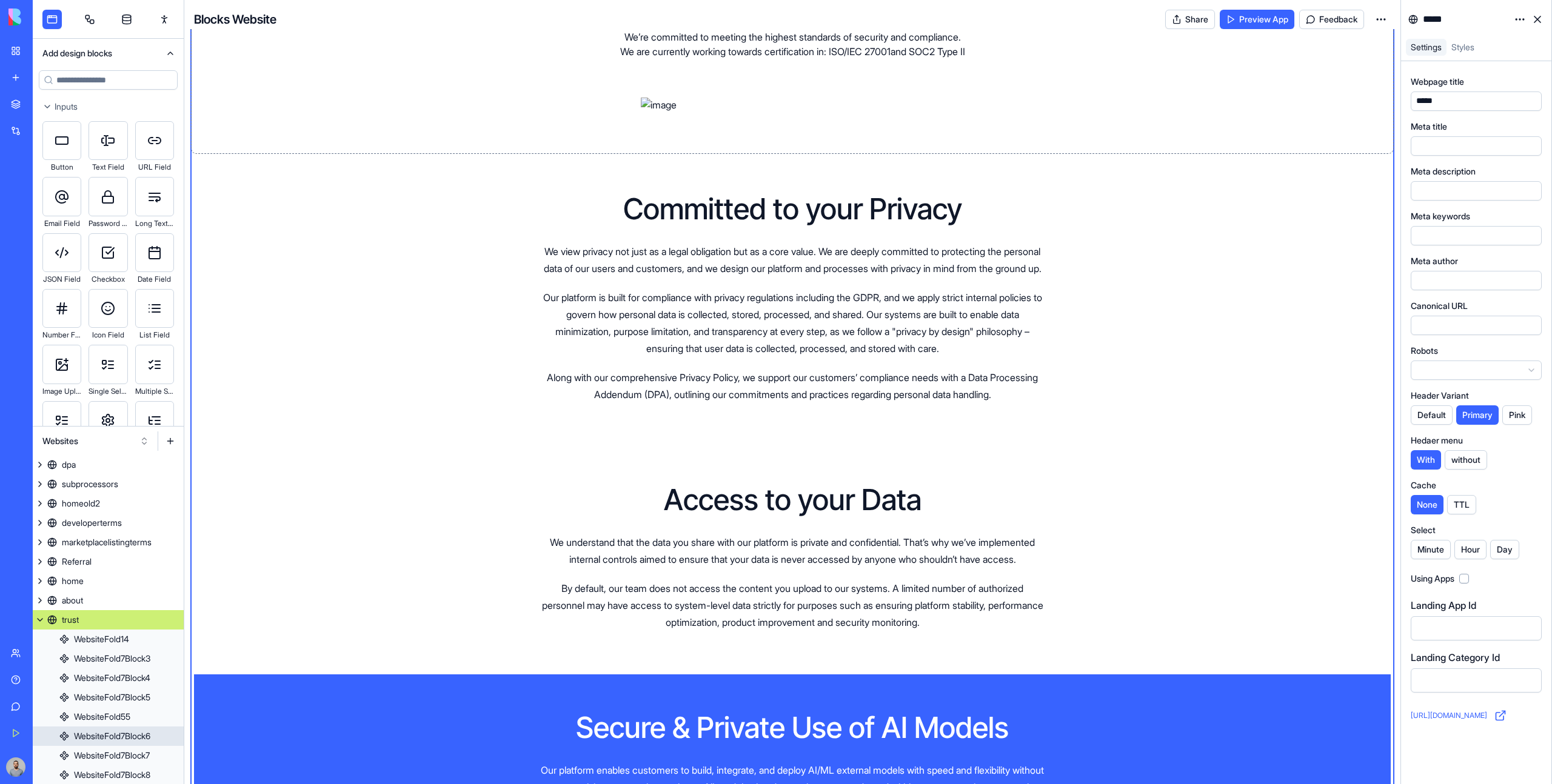
click at [1053, 151] on div "Compliance & Certifications We’re committed to meeting the highest standards of…" at bounding box center [792, 47] width 1196 height 209
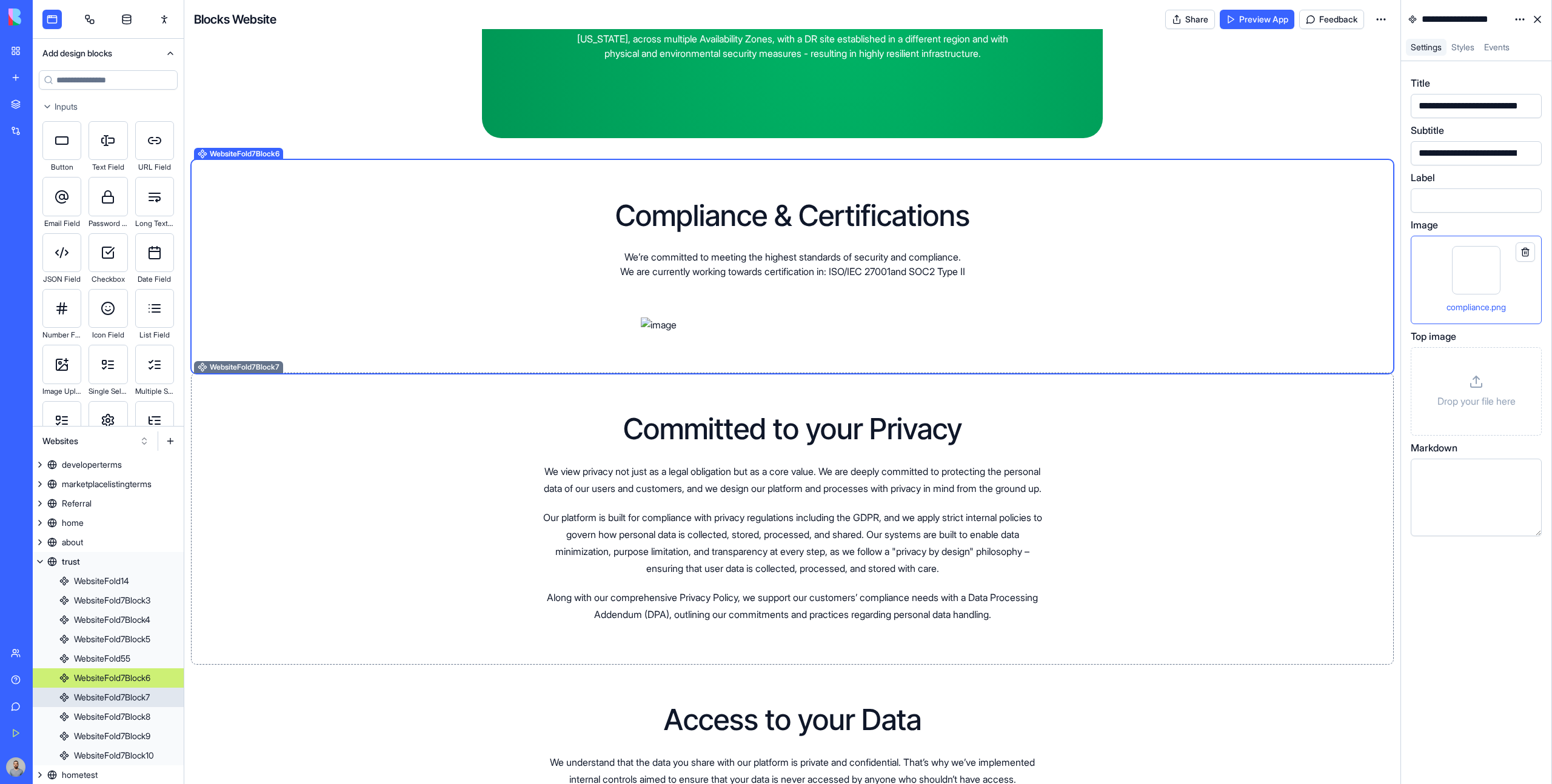
scroll to position [1714, 0]
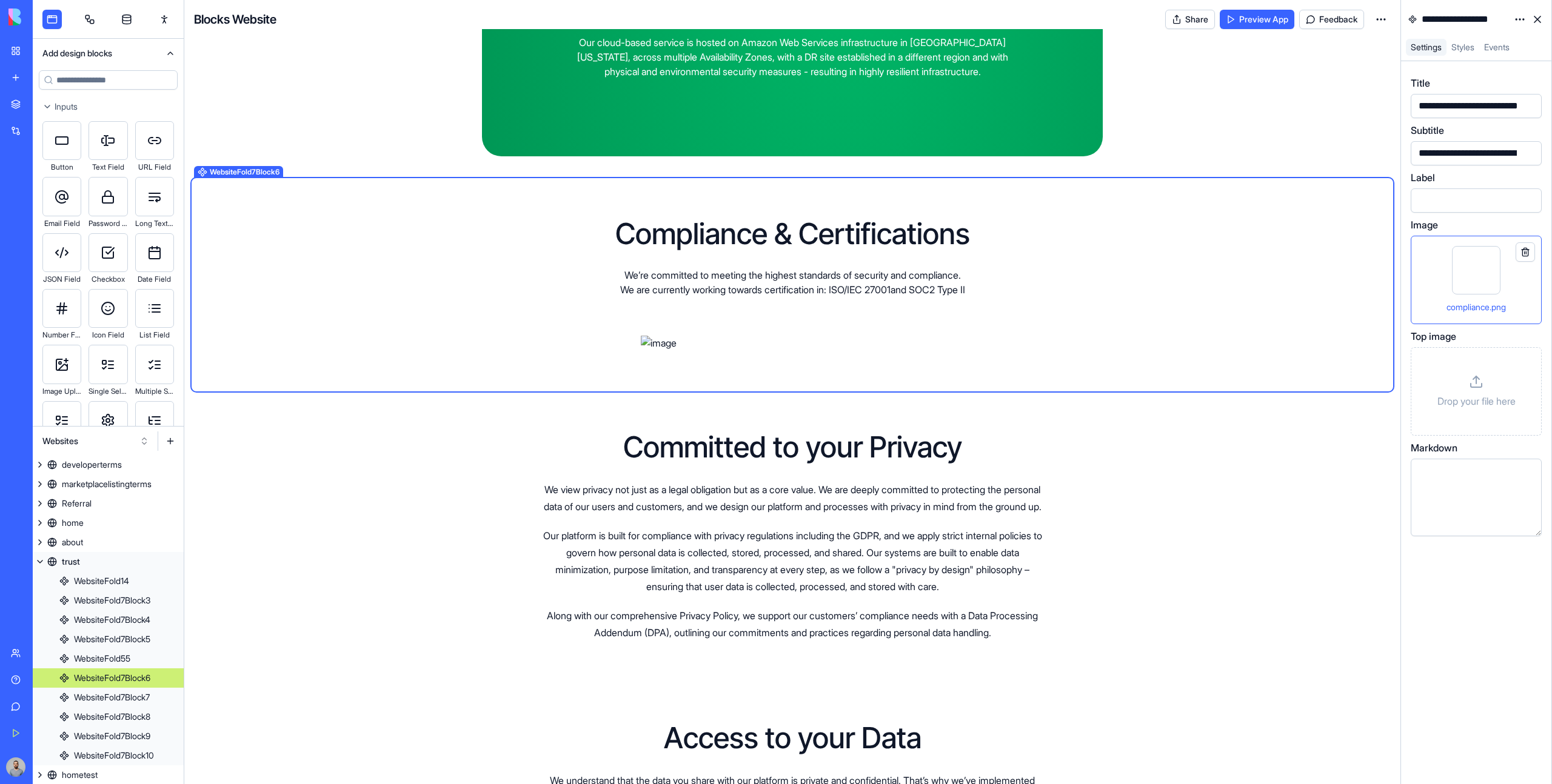
click at [1472, 496] on div at bounding box center [1468, 498] width 98 height 62
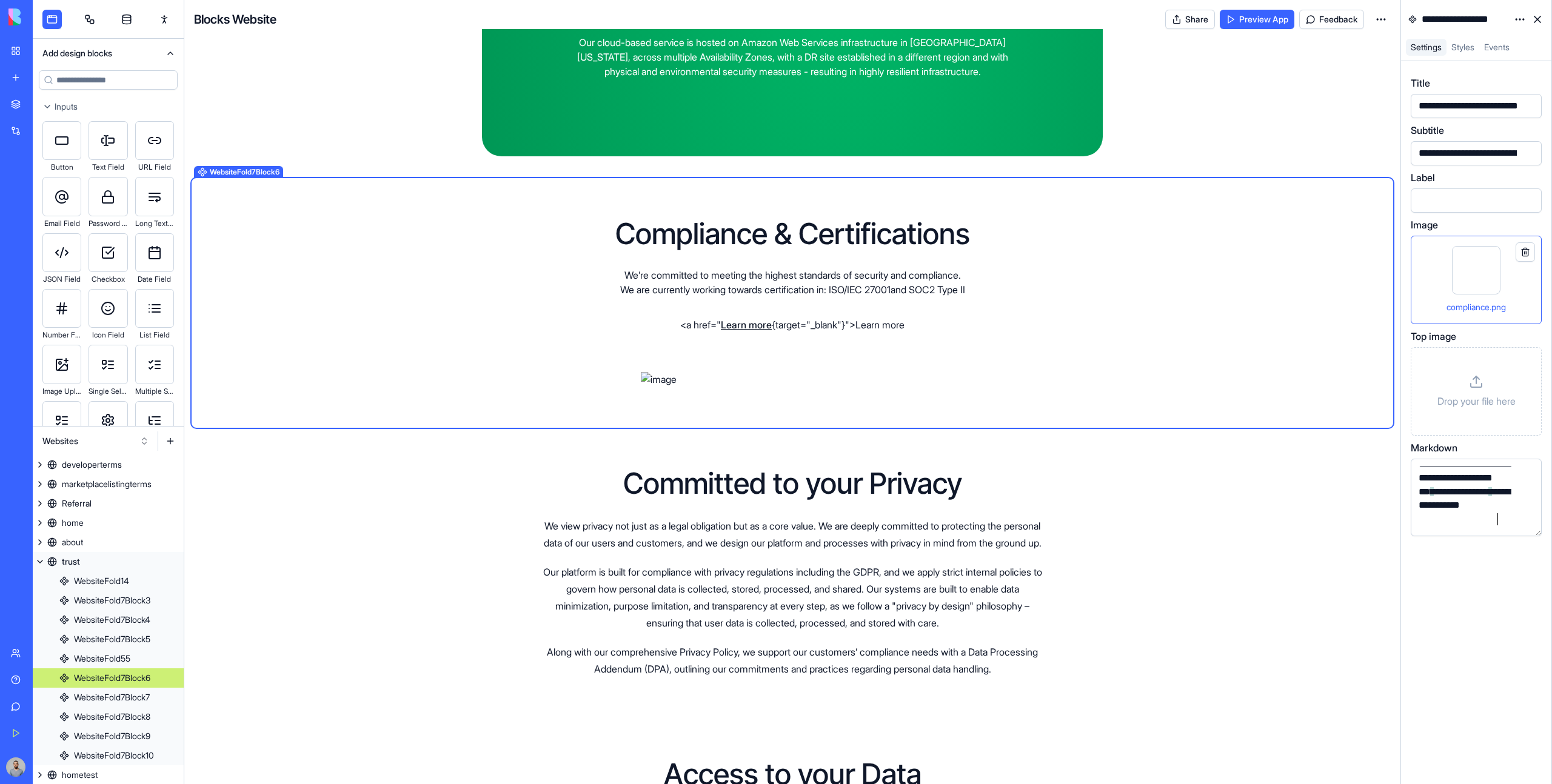
scroll to position [0, 0]
click at [782, 331] on link "Learn more" at bounding box center [793, 325] width 51 height 12
click at [1456, 526] on div "**********" at bounding box center [1465, 495] width 102 height 68
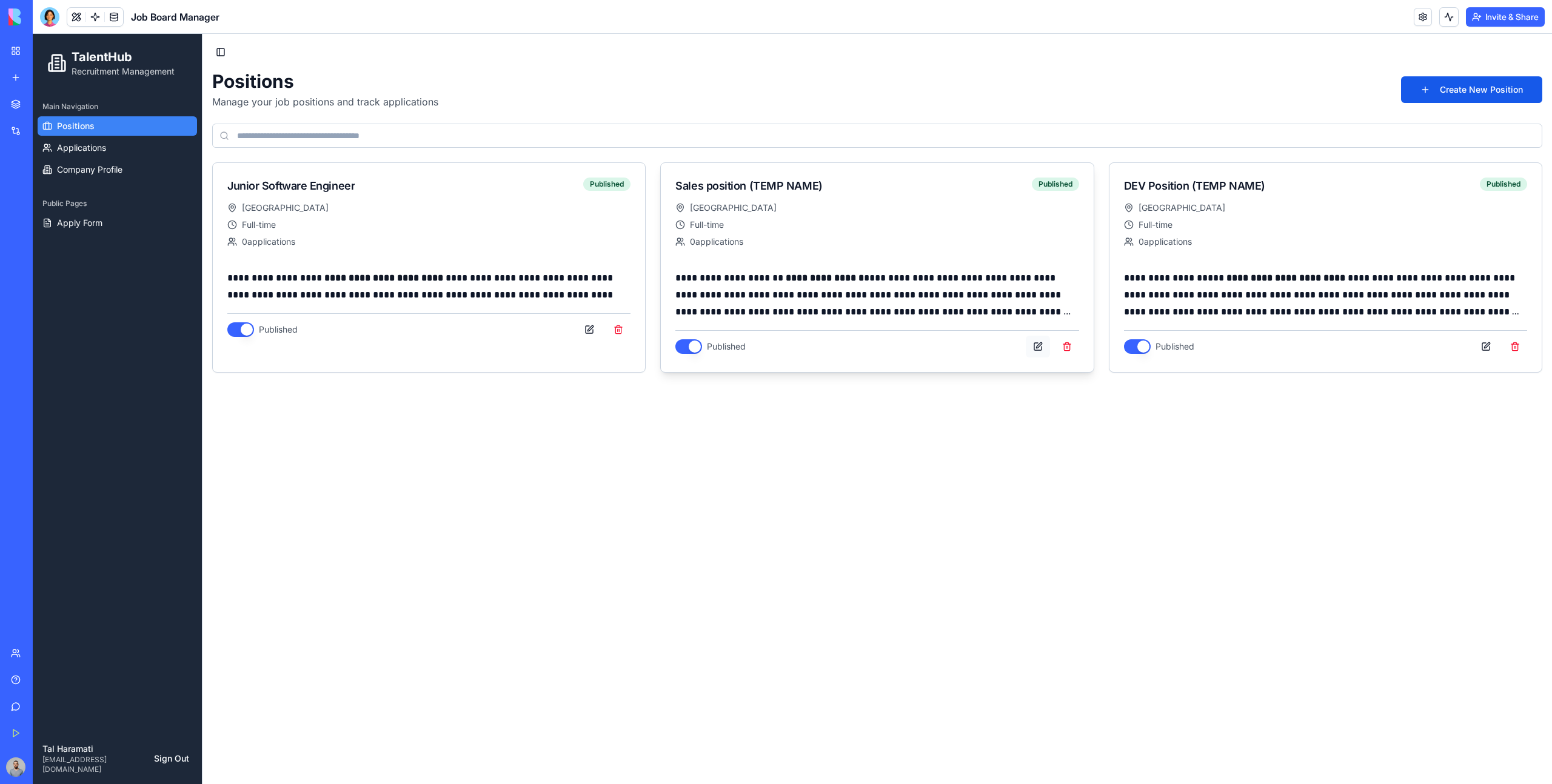
click at [1040, 346] on button at bounding box center [1037, 346] width 24 height 22
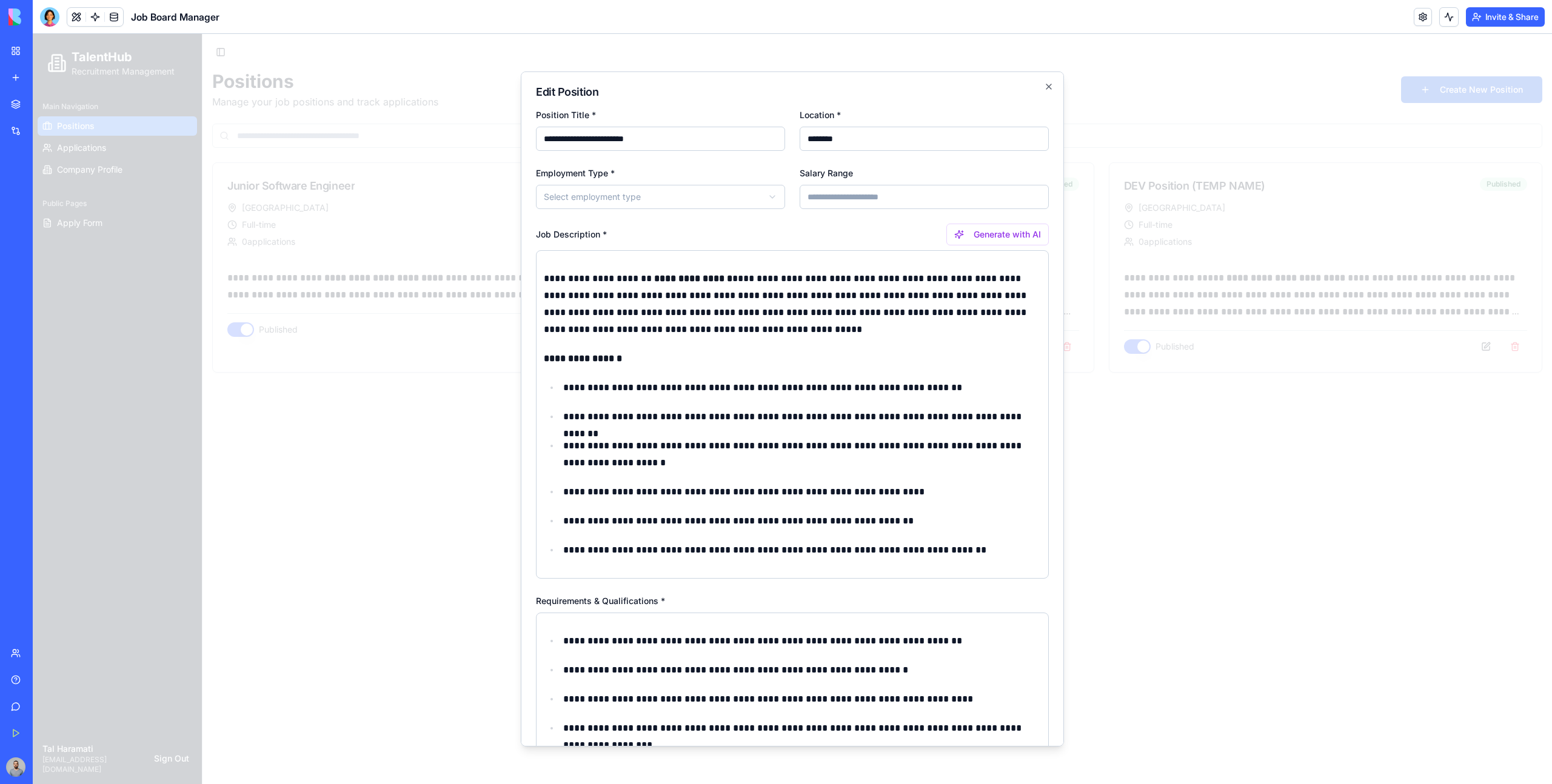
click at [601, 141] on input "**********" at bounding box center [660, 139] width 249 height 24
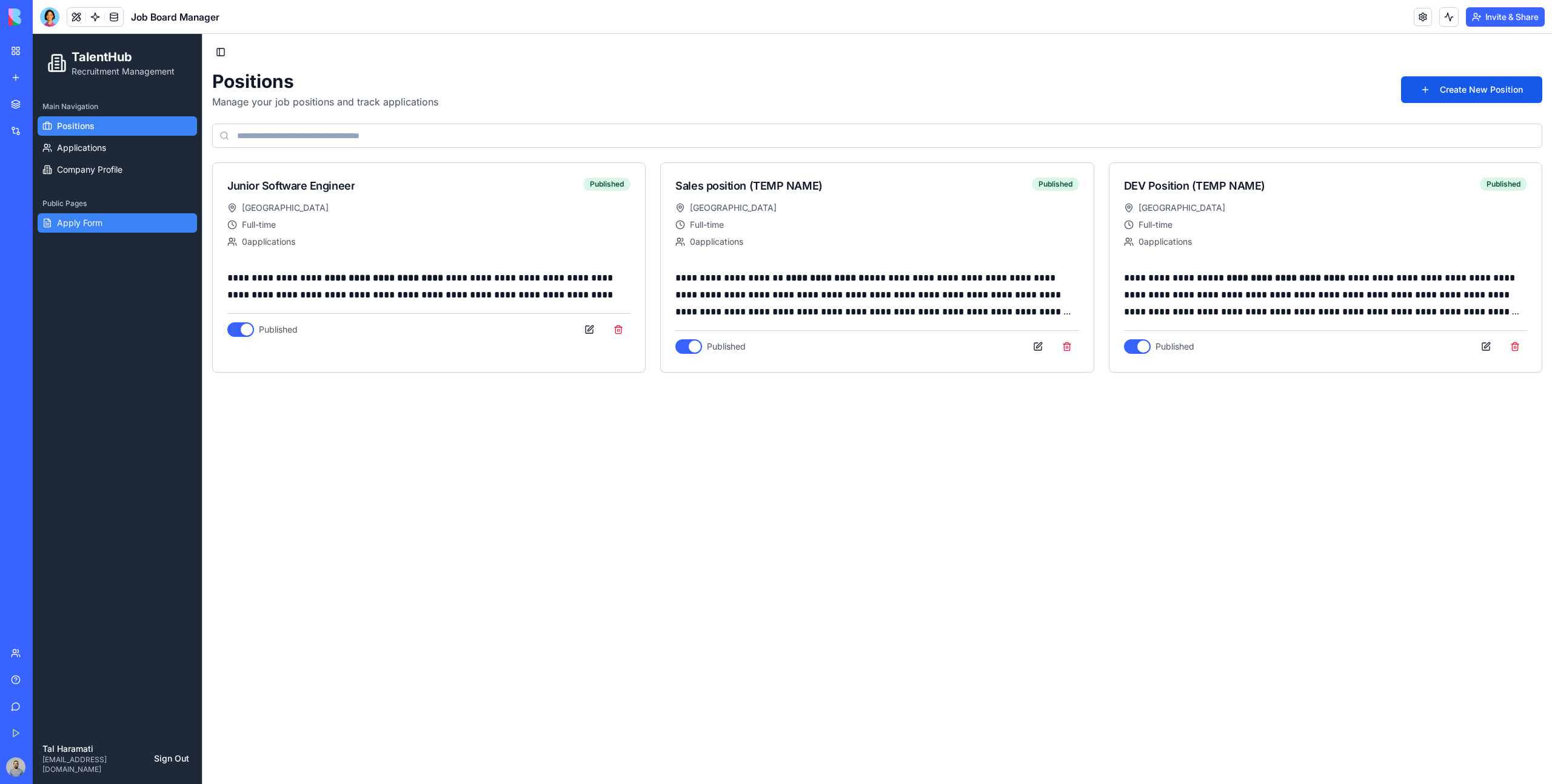
click at [146, 217] on link "Apply Form" at bounding box center [118, 223] width 160 height 20
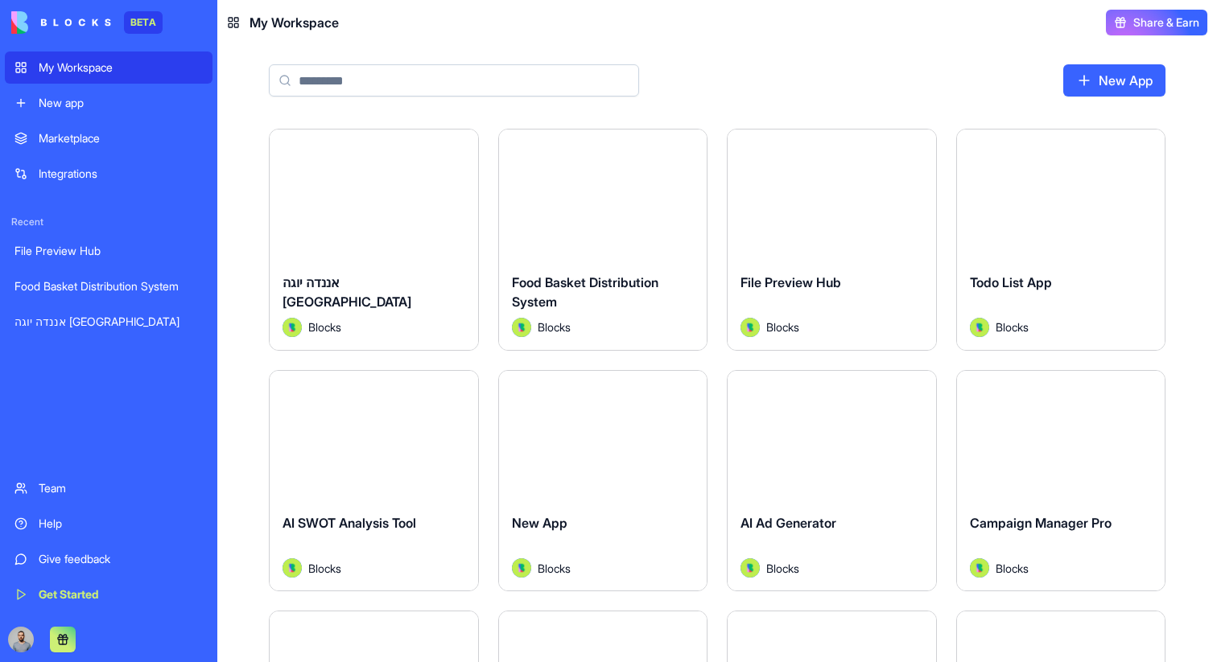
click at [627, 235] on div "Launch" at bounding box center [603, 195] width 208 height 130
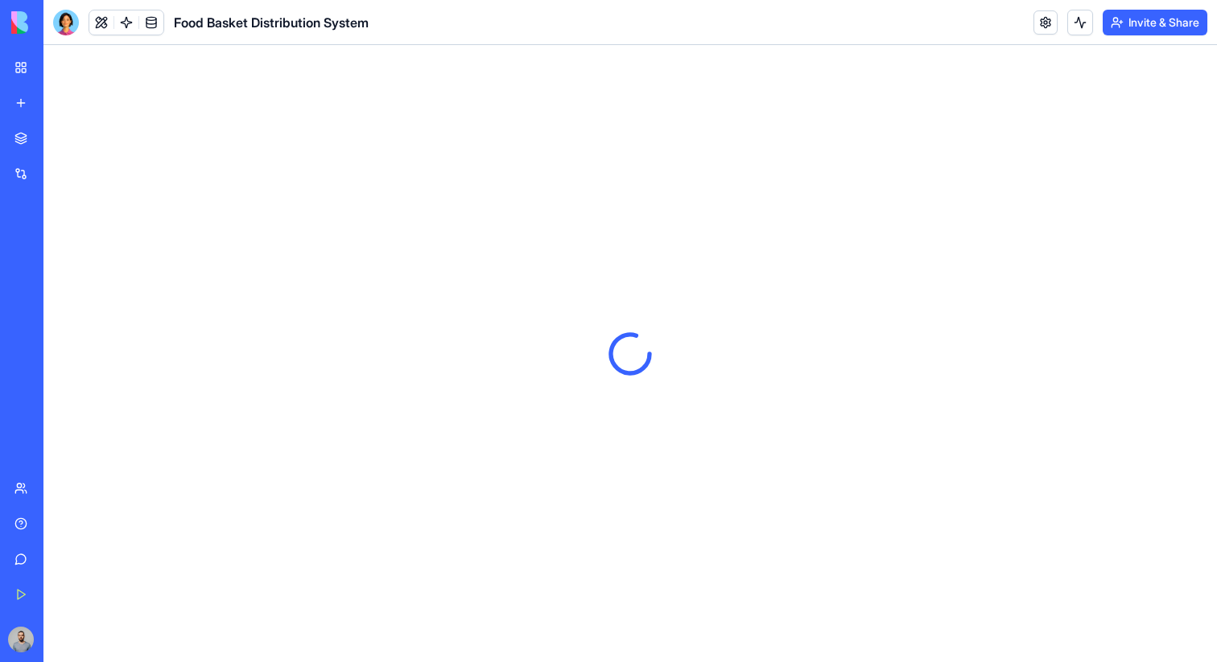
click at [1120, 37] on header "Food Basket Distribution System Invite & Share" at bounding box center [629, 22] width 1173 height 45
click at [1115, 2] on header "Food Basket Distribution System Invite & Share" at bounding box center [629, 22] width 1173 height 45
click at [1115, 19] on button "Invite & Share" at bounding box center [1154, 23] width 105 height 26
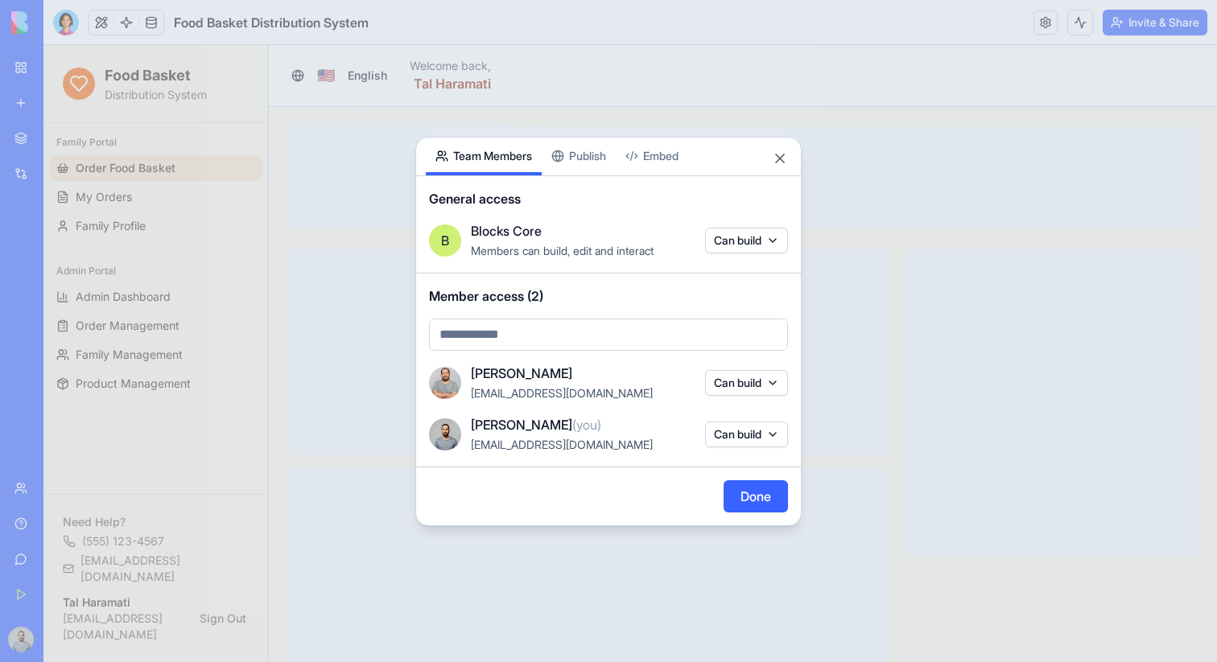
click at [678, 161] on button "Embed" at bounding box center [652, 157] width 72 height 38
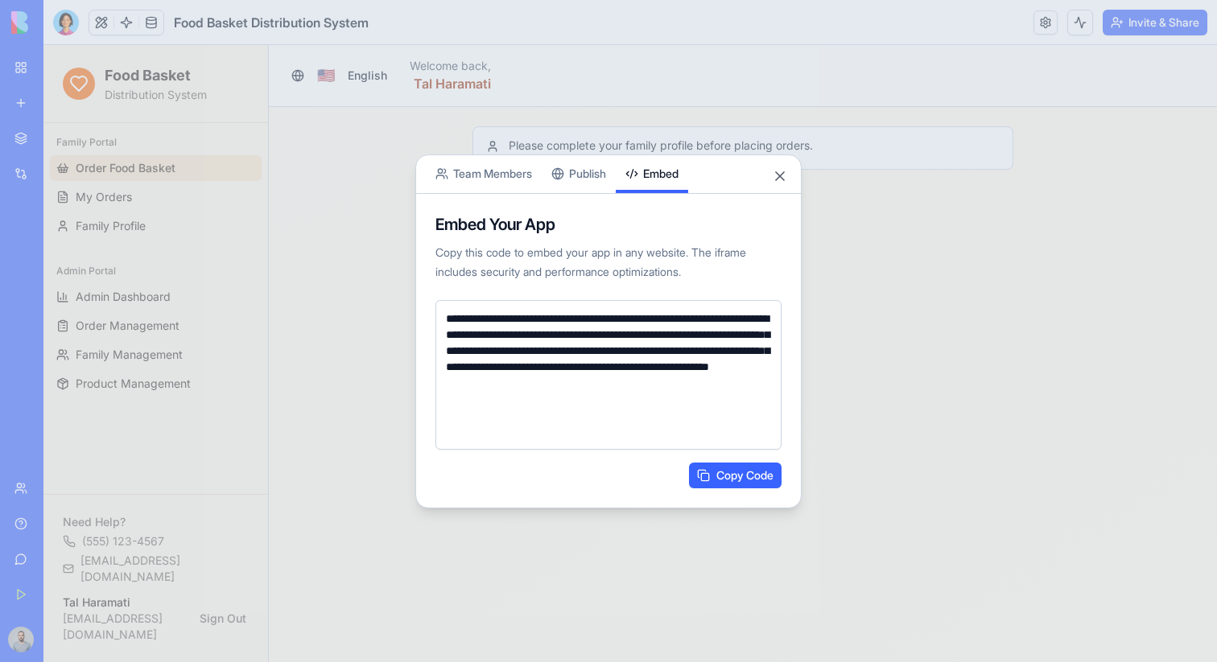
click at [694, 475] on button "Copy Code" at bounding box center [735, 476] width 93 height 26
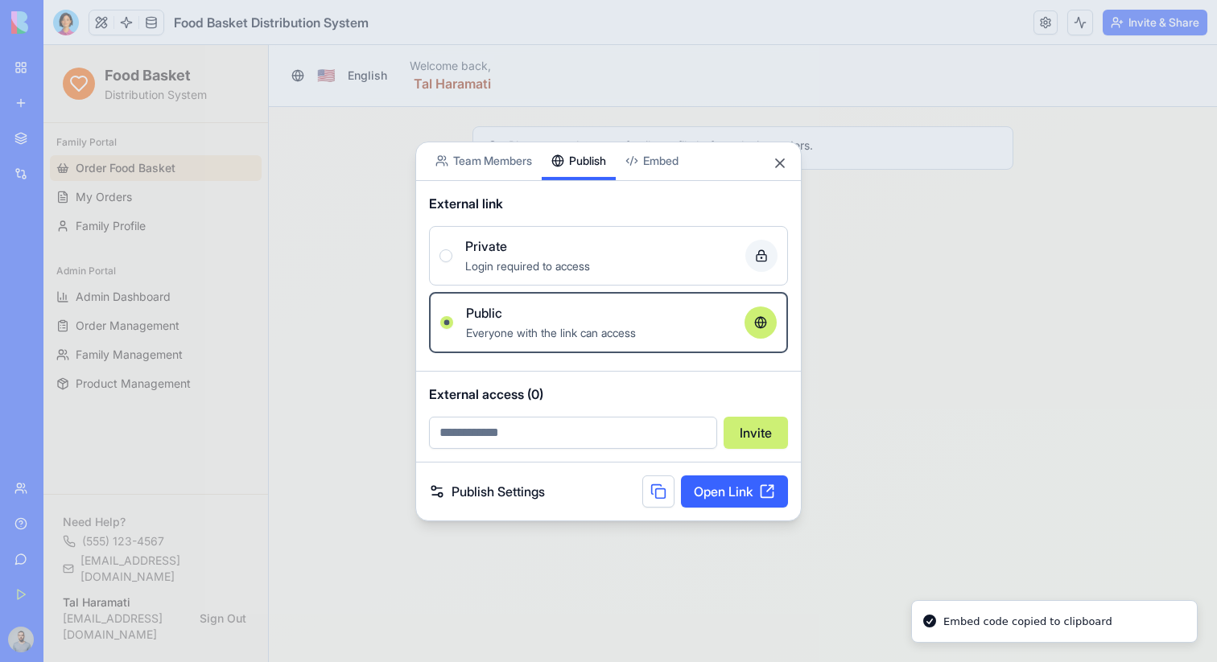
click at [569, 171] on button "Publish" at bounding box center [579, 161] width 74 height 38
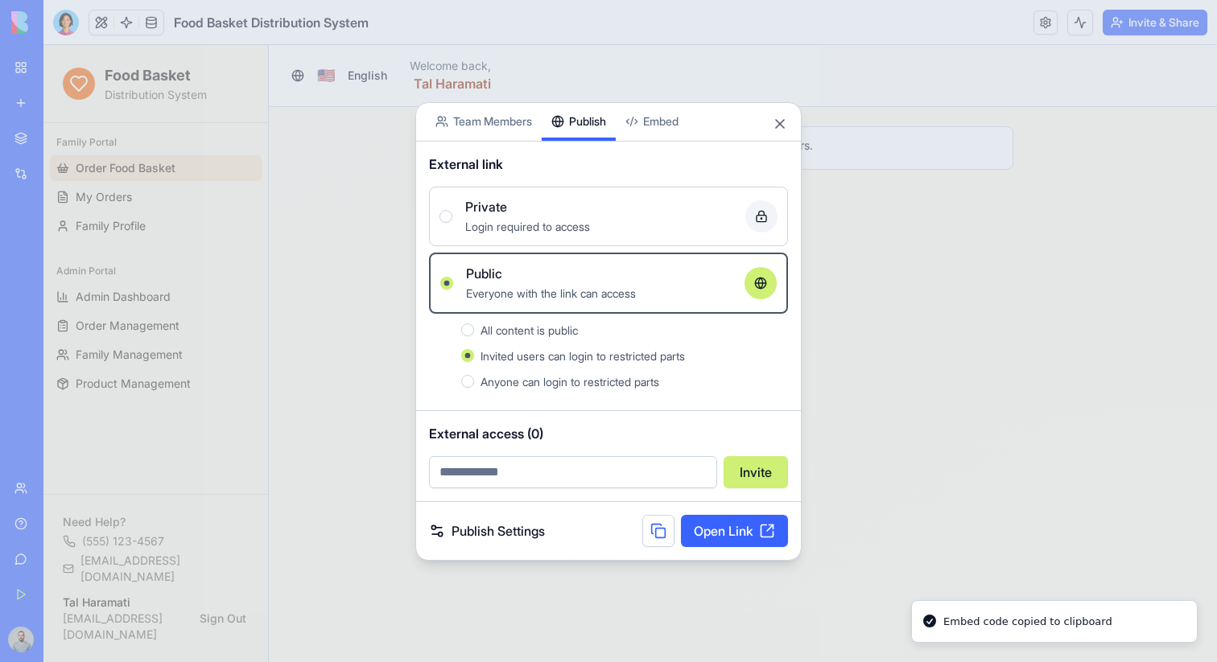
click at [855, 101] on div at bounding box center [608, 331] width 1217 height 662
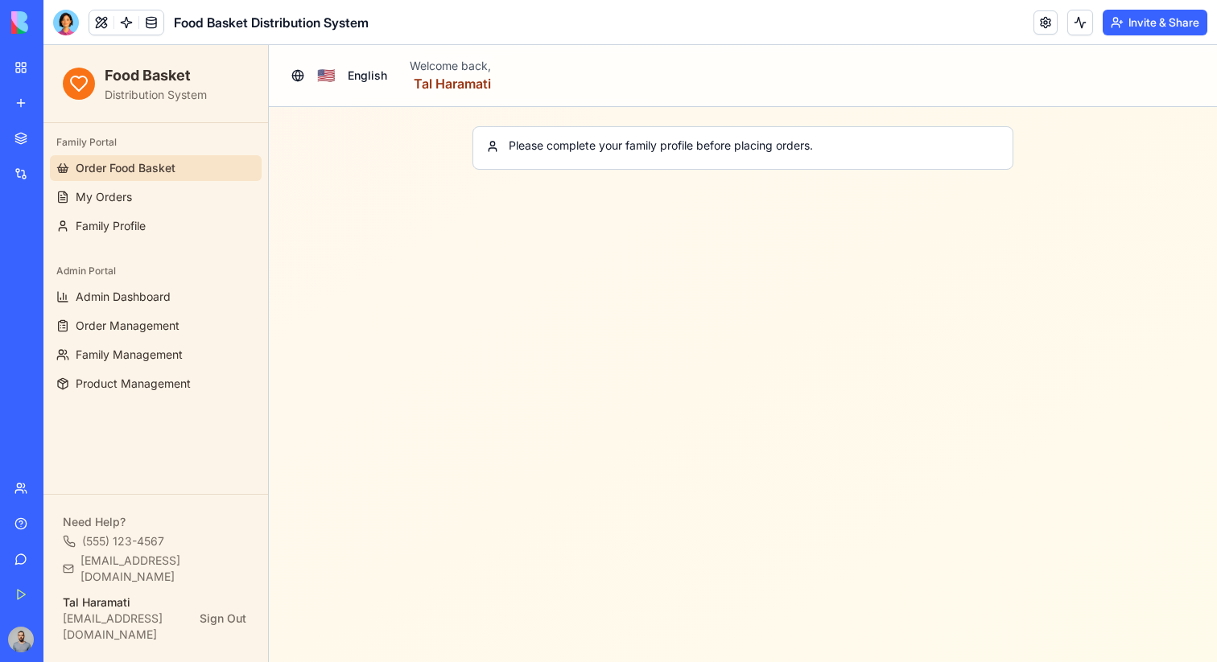
click at [60, 131] on div "Marketplace" at bounding box center [49, 138] width 21 height 16
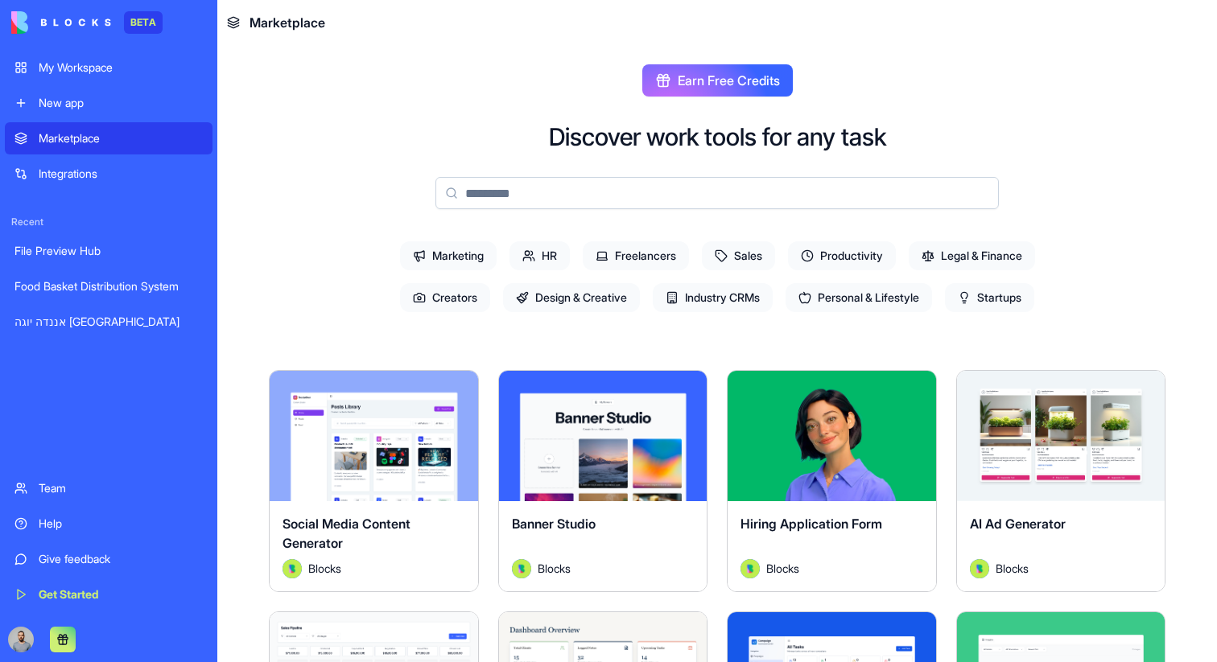
click at [917, 183] on input at bounding box center [716, 193] width 563 height 32
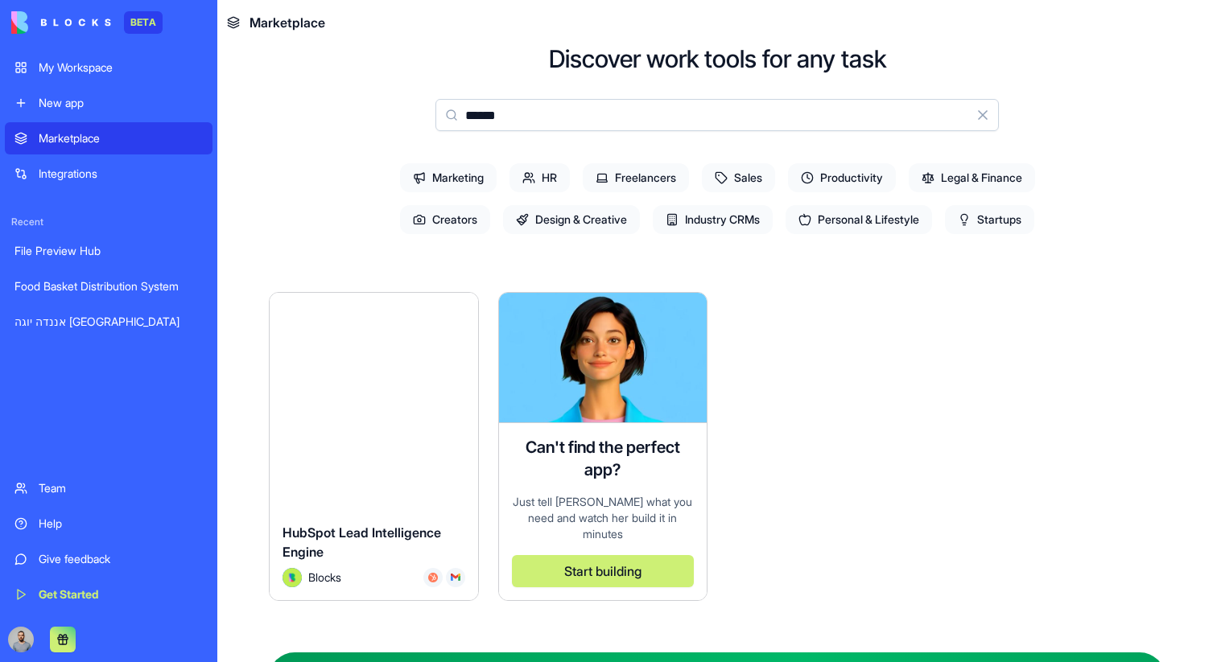
scroll to position [139, 0]
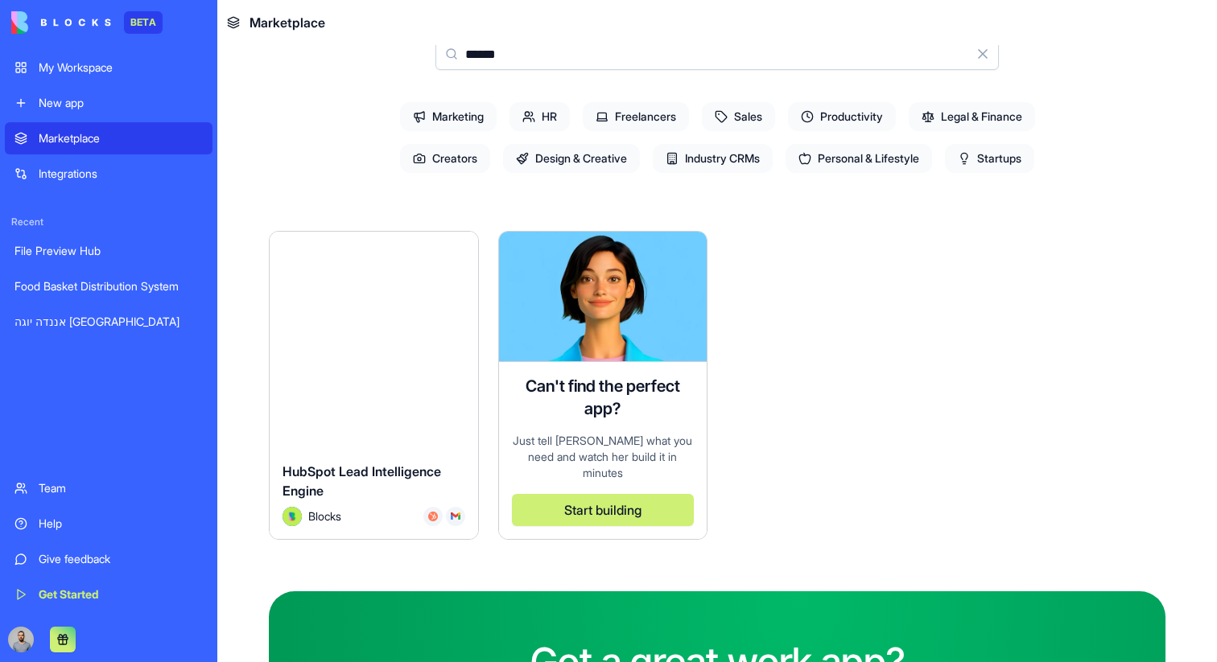
type input "******"
